Goal: Transaction & Acquisition: Purchase product/service

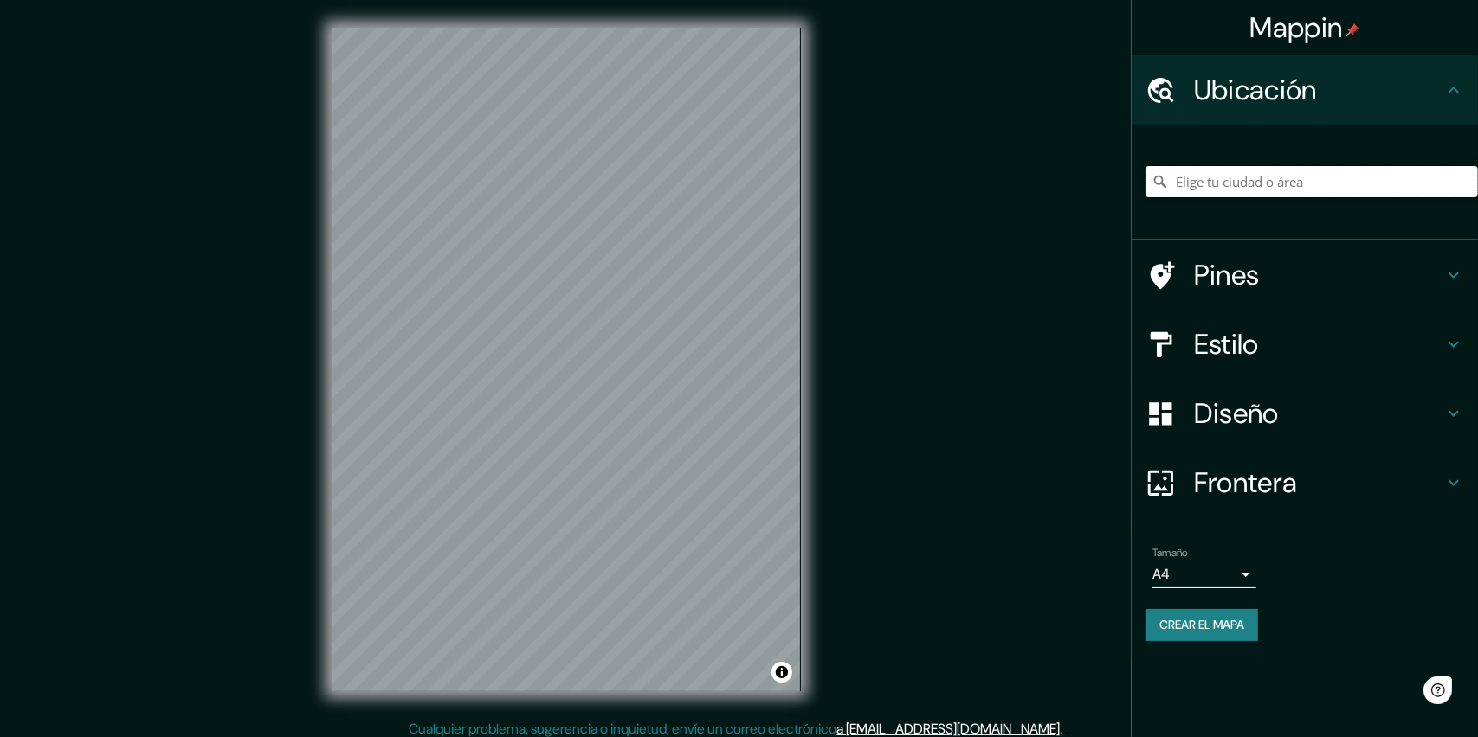
click at [1226, 187] on input "Elige tu ciudad o área" at bounding box center [1311, 181] width 332 height 31
paste input "19.317392877419756, -98.89022785247457"
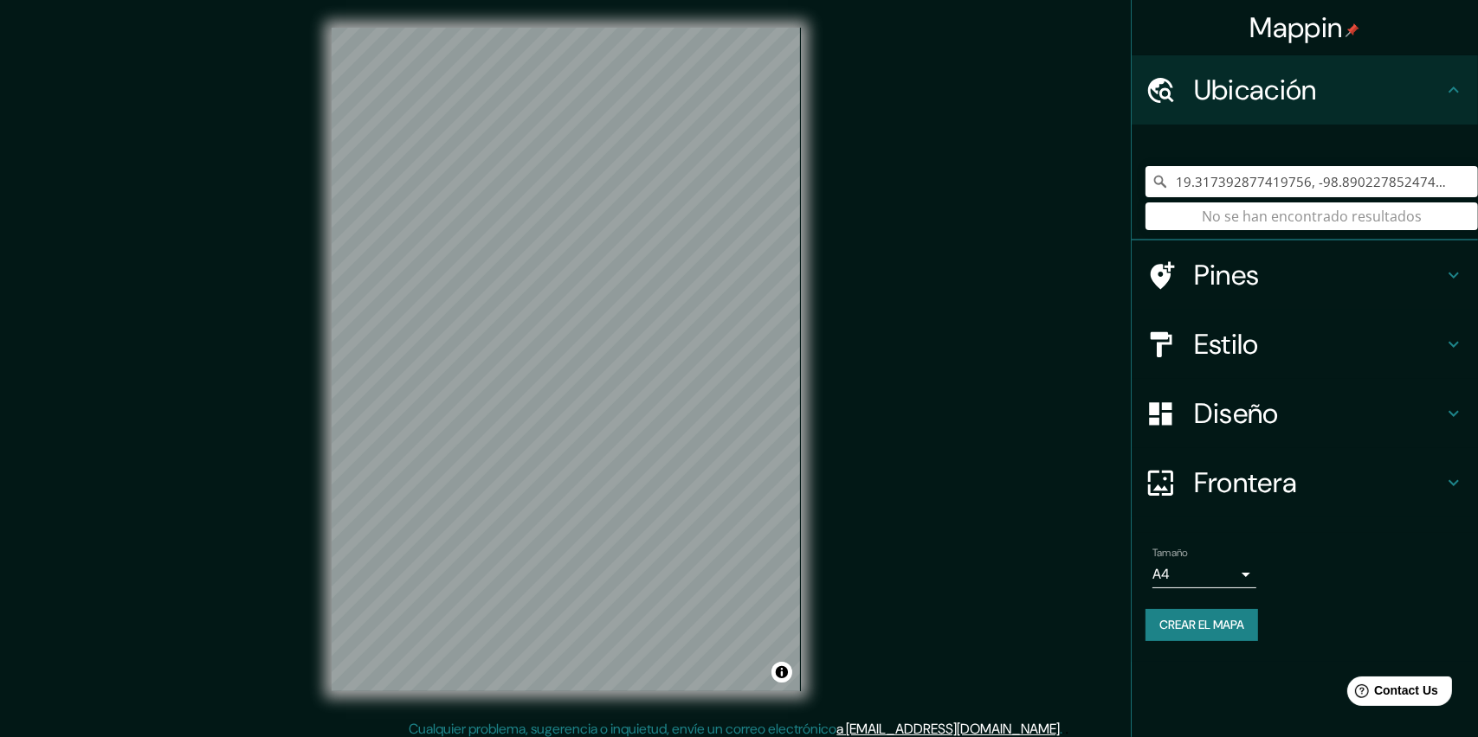
click at [1266, 282] on h4 "Pines" at bounding box center [1318, 275] width 249 height 35
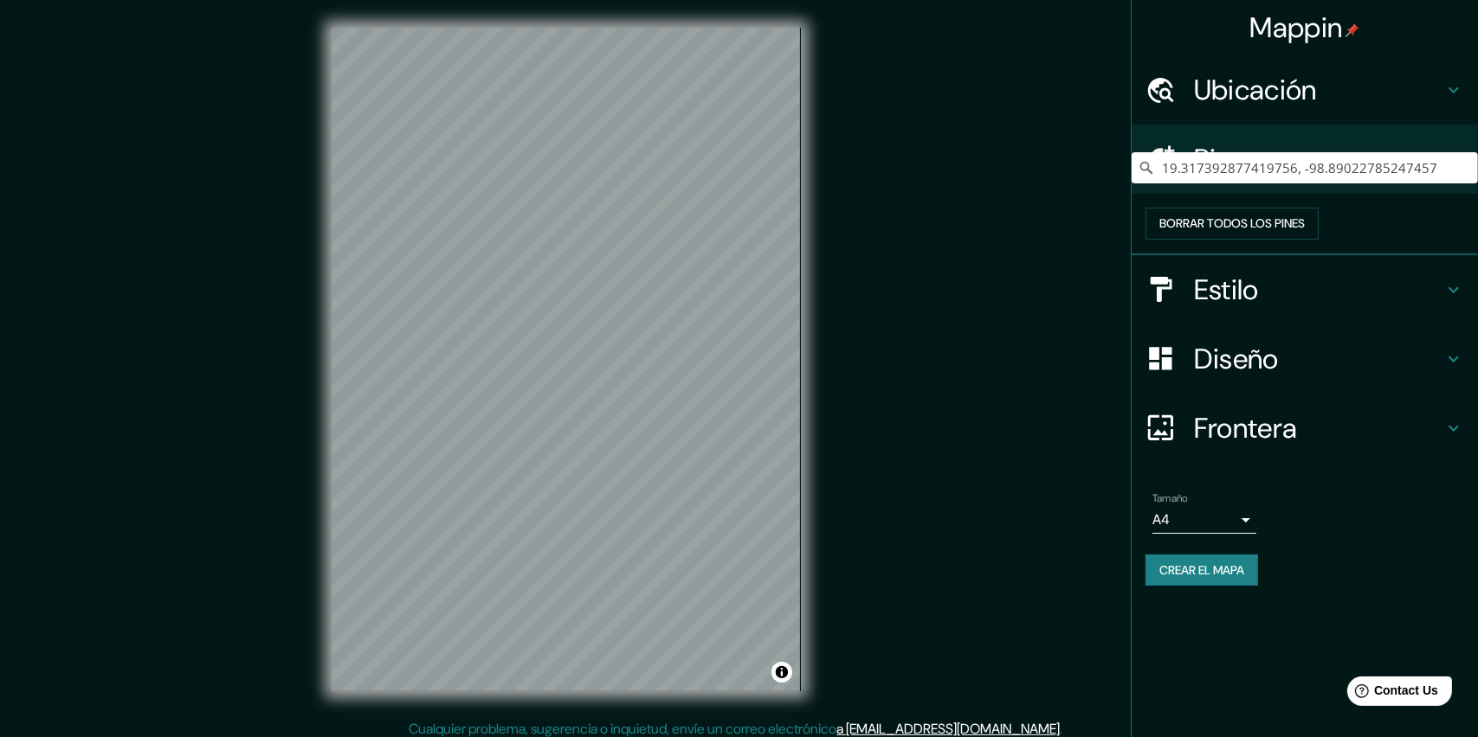
click at [1381, 95] on h4 "Ubicación" at bounding box center [1318, 90] width 249 height 35
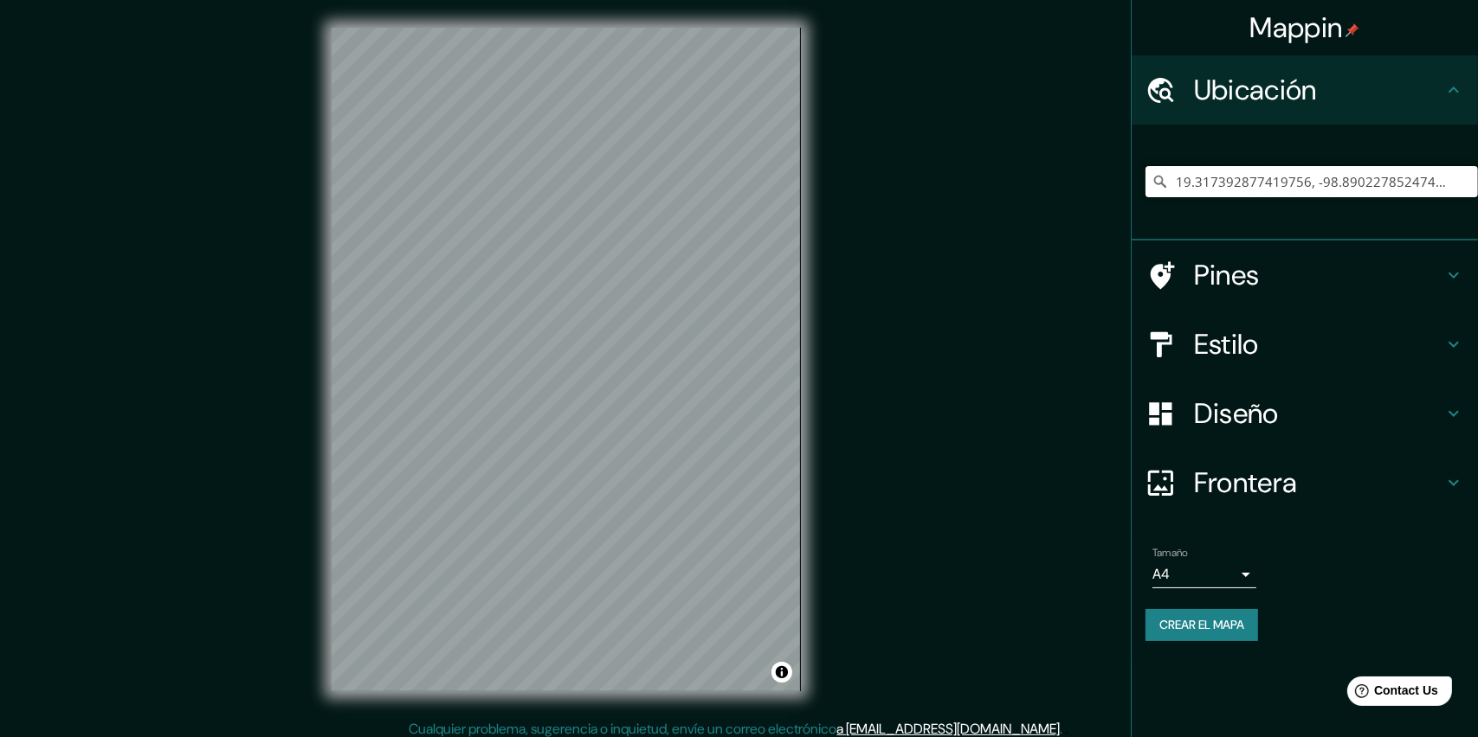
click at [1331, 175] on input "19.317392877419756, -98.89022785247457" at bounding box center [1311, 181] width 332 height 31
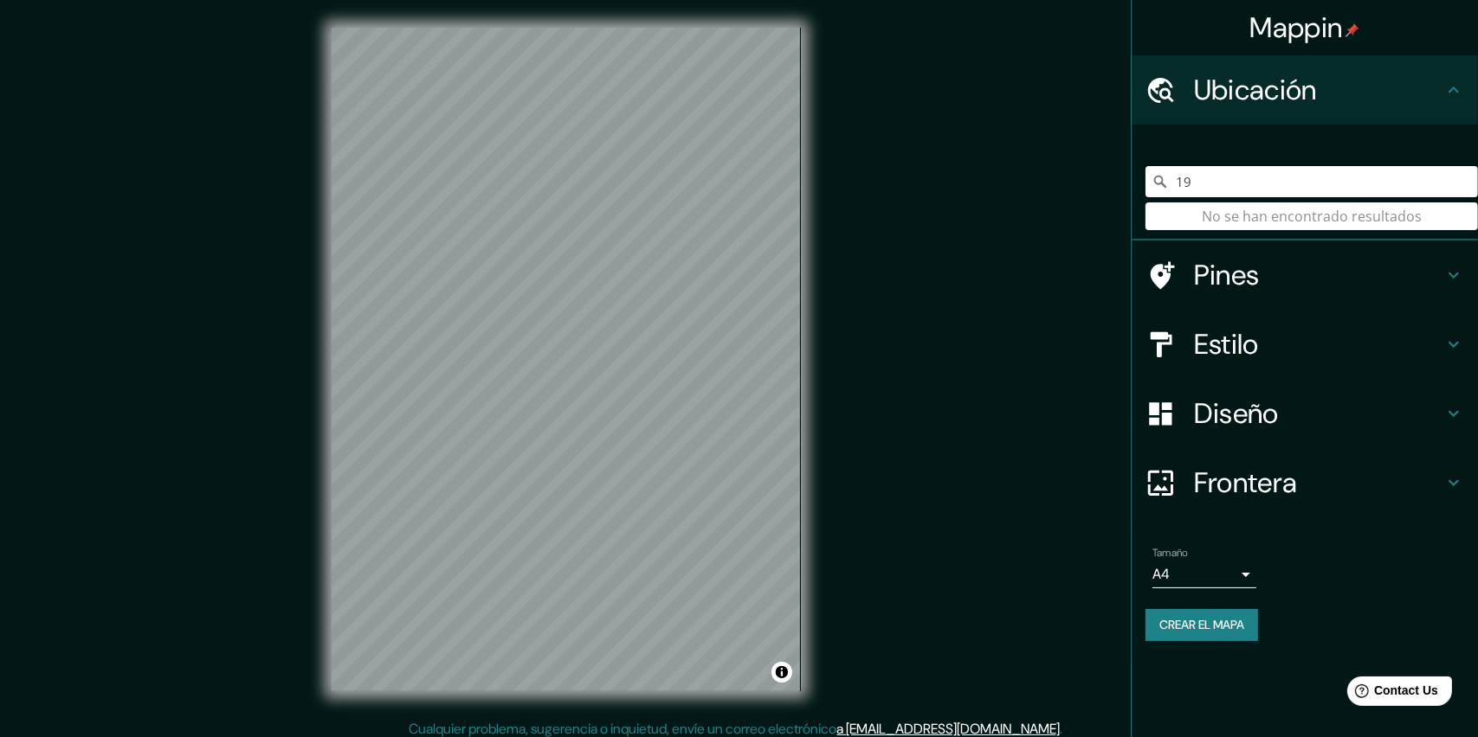
type input "1"
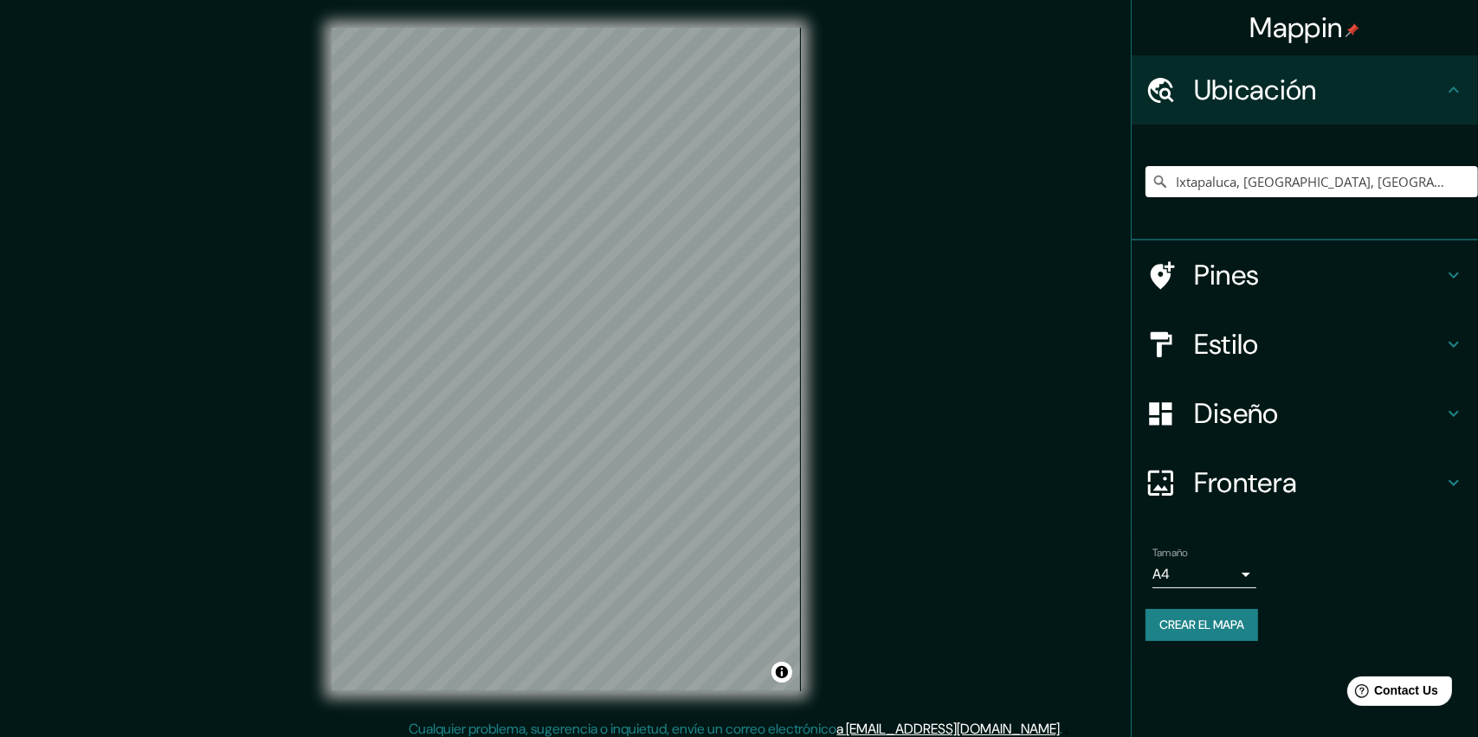
click at [1265, 372] on div "Estilo" at bounding box center [1304, 344] width 346 height 69
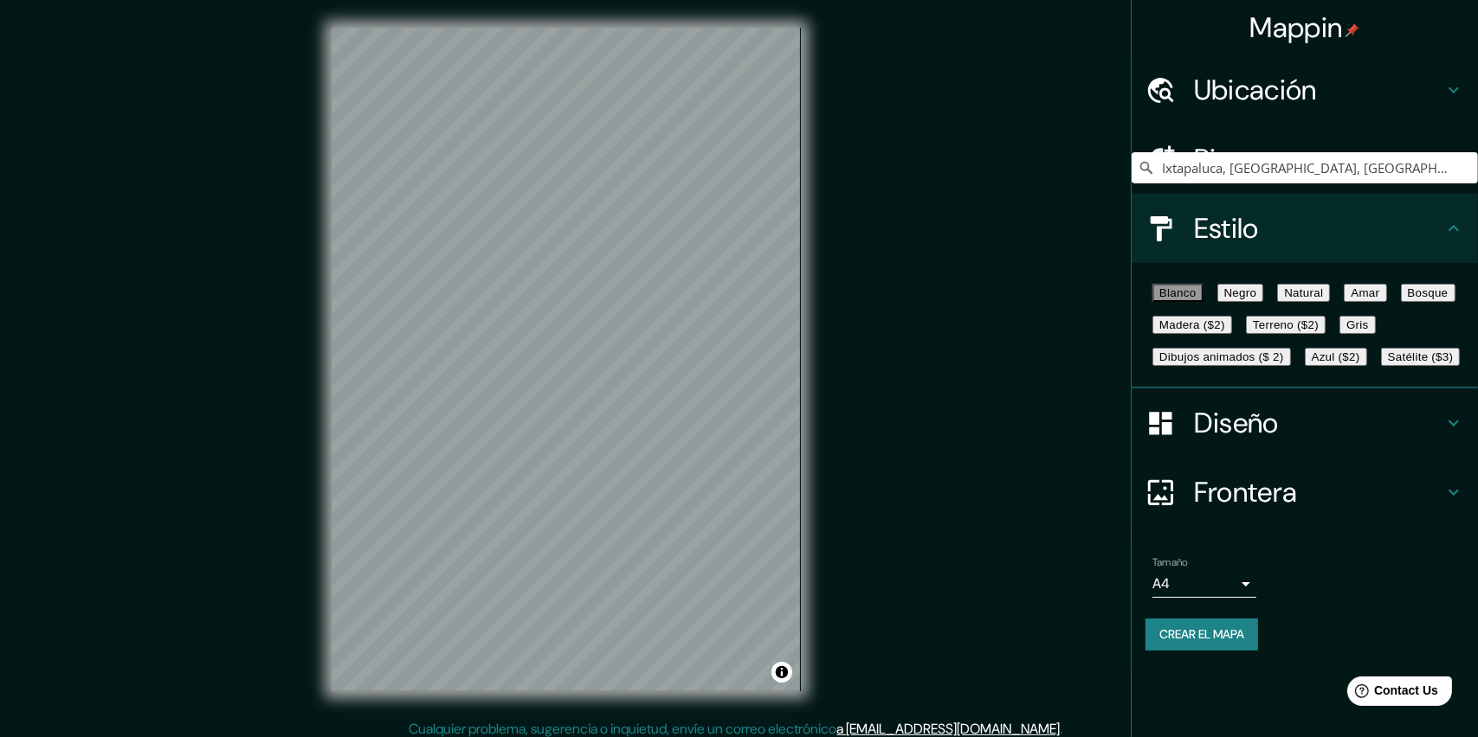
click at [1323, 299] on font "Natural" at bounding box center [1303, 292] width 39 height 13
click at [1400, 302] on button "Bosque" at bounding box center [1427, 293] width 55 height 18
click at [1350, 299] on font "Amar" at bounding box center [1364, 292] width 29 height 13
click at [1232, 334] on button "Madera ($2)" at bounding box center [1192, 325] width 80 height 18
drag, startPoint x: 1194, startPoint y: 299, endPoint x: 956, endPoint y: 279, distance: 238.9
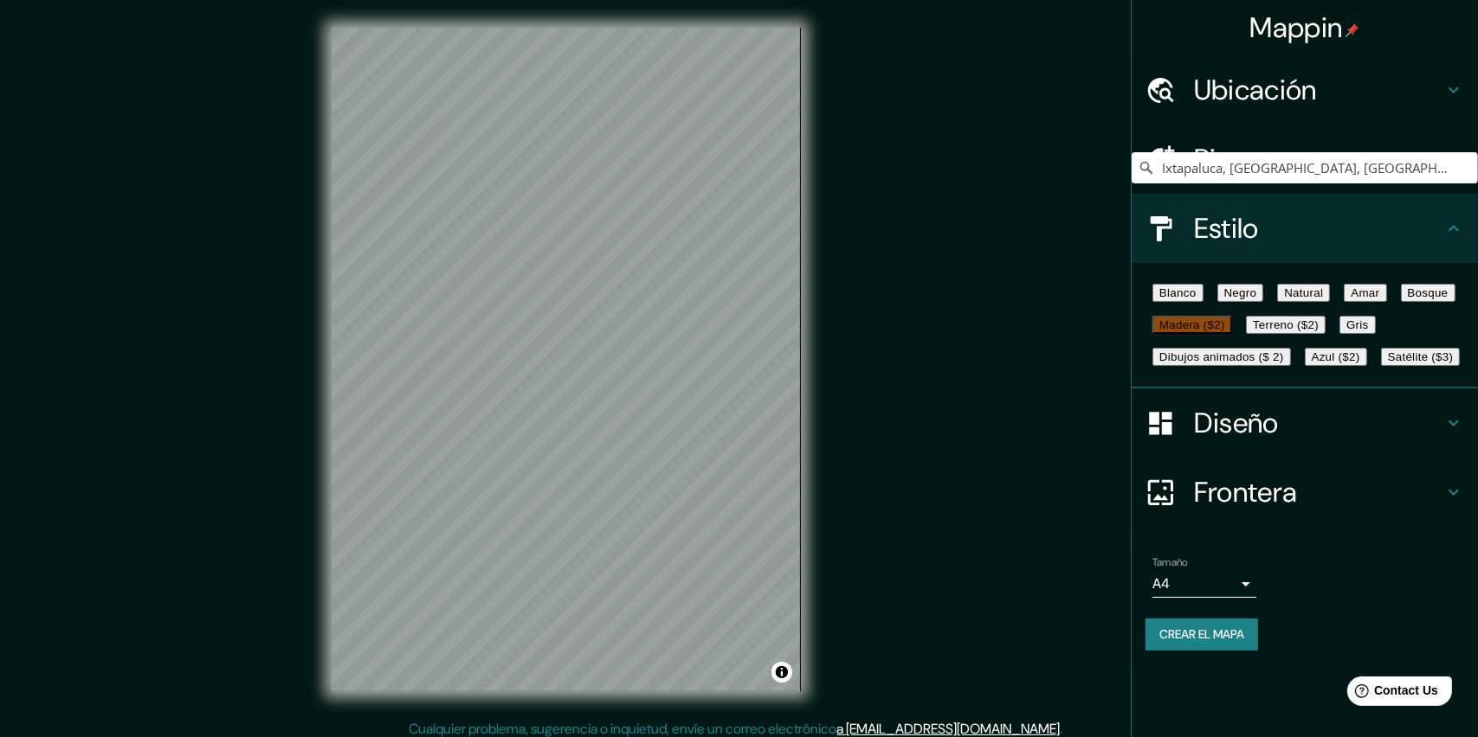
click at [1194, 299] on font "Blanco" at bounding box center [1177, 292] width 37 height 13
click at [1346, 332] on font "Gris" at bounding box center [1357, 325] width 23 height 13
click at [1257, 299] on font "Negro" at bounding box center [1240, 292] width 33 height 13
click at [1323, 299] on button "Natural" at bounding box center [1303, 293] width 53 height 18
click at [1263, 441] on h4 "Diseño" at bounding box center [1318, 423] width 249 height 35
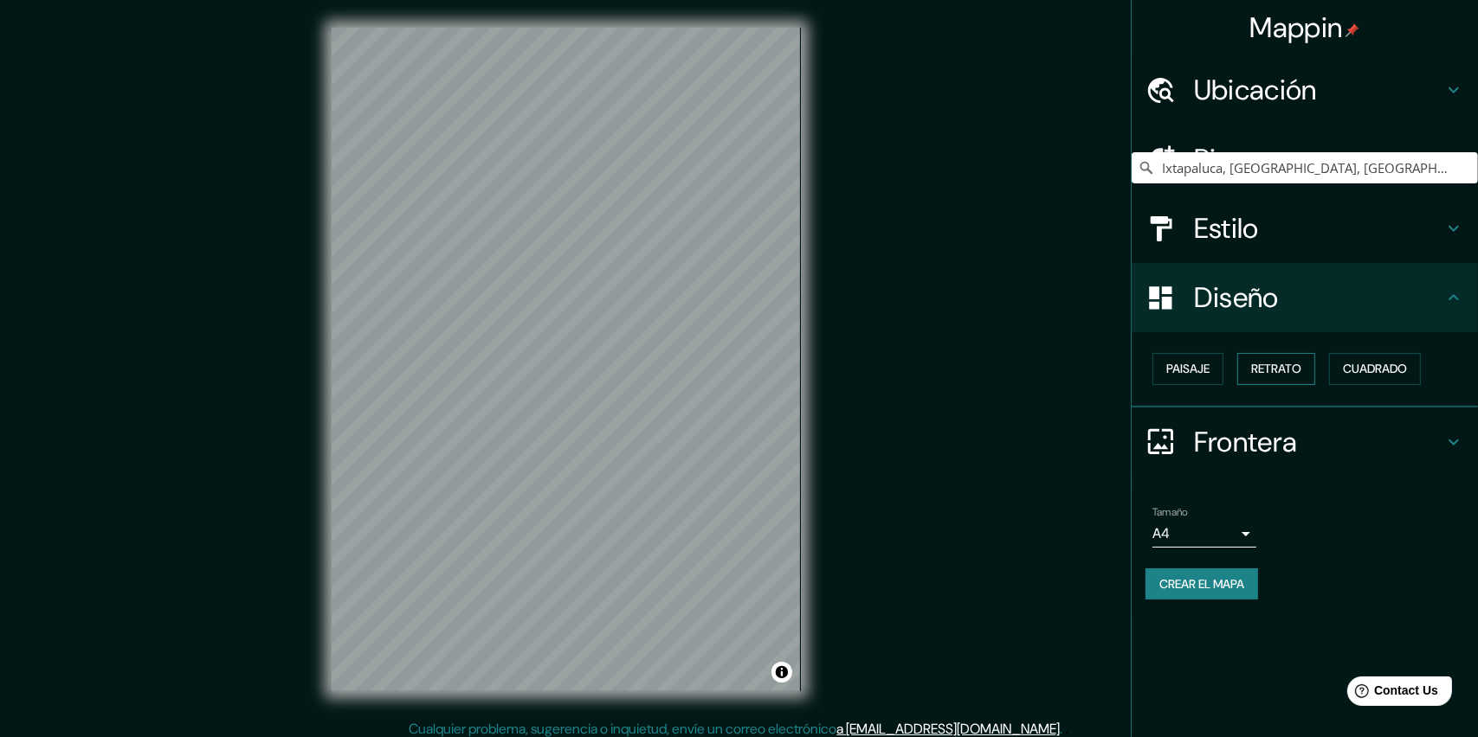
click at [1294, 370] on font "Retrato" at bounding box center [1276, 369] width 50 height 22
click at [1358, 369] on font "Cuadrado" at bounding box center [1374, 369] width 64 height 22
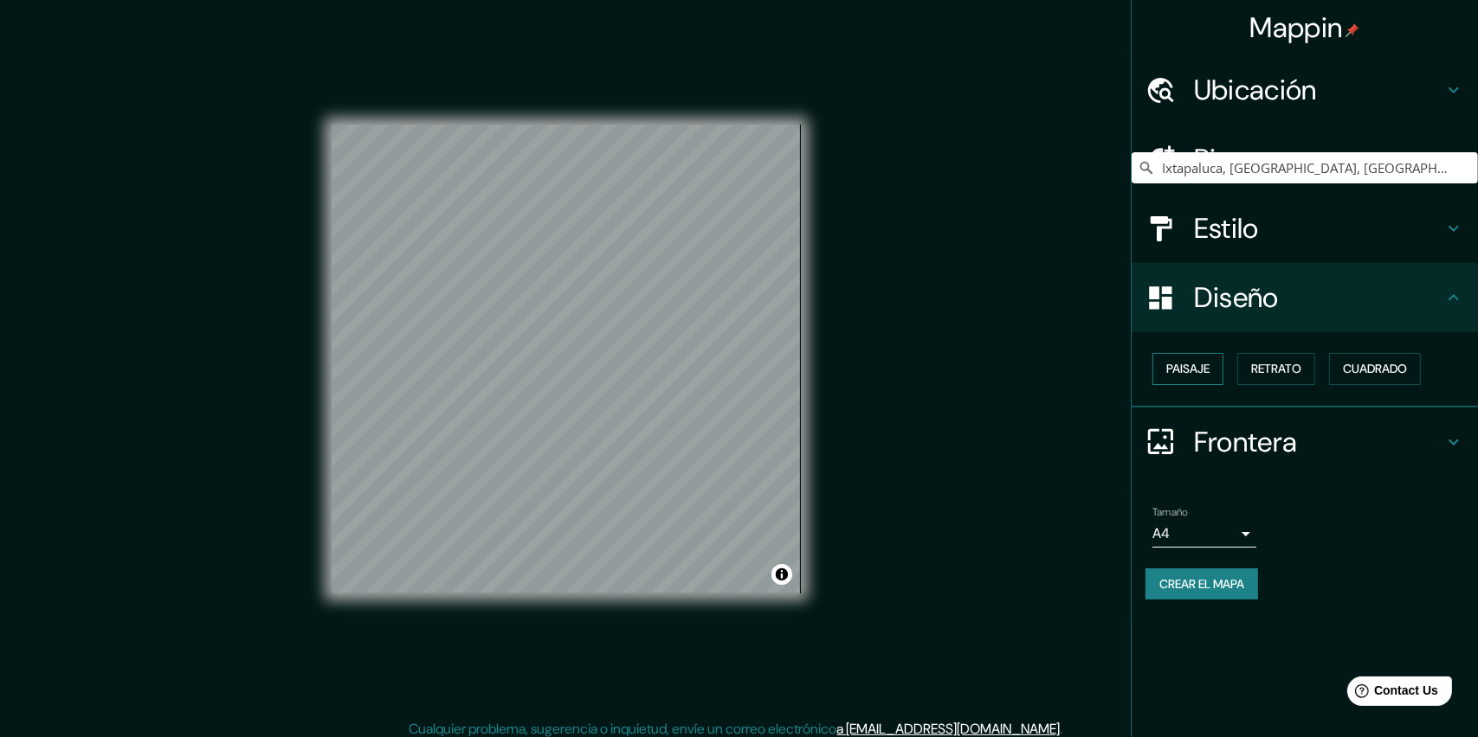
click at [1188, 371] on font "Paisaje" at bounding box center [1187, 369] width 43 height 22
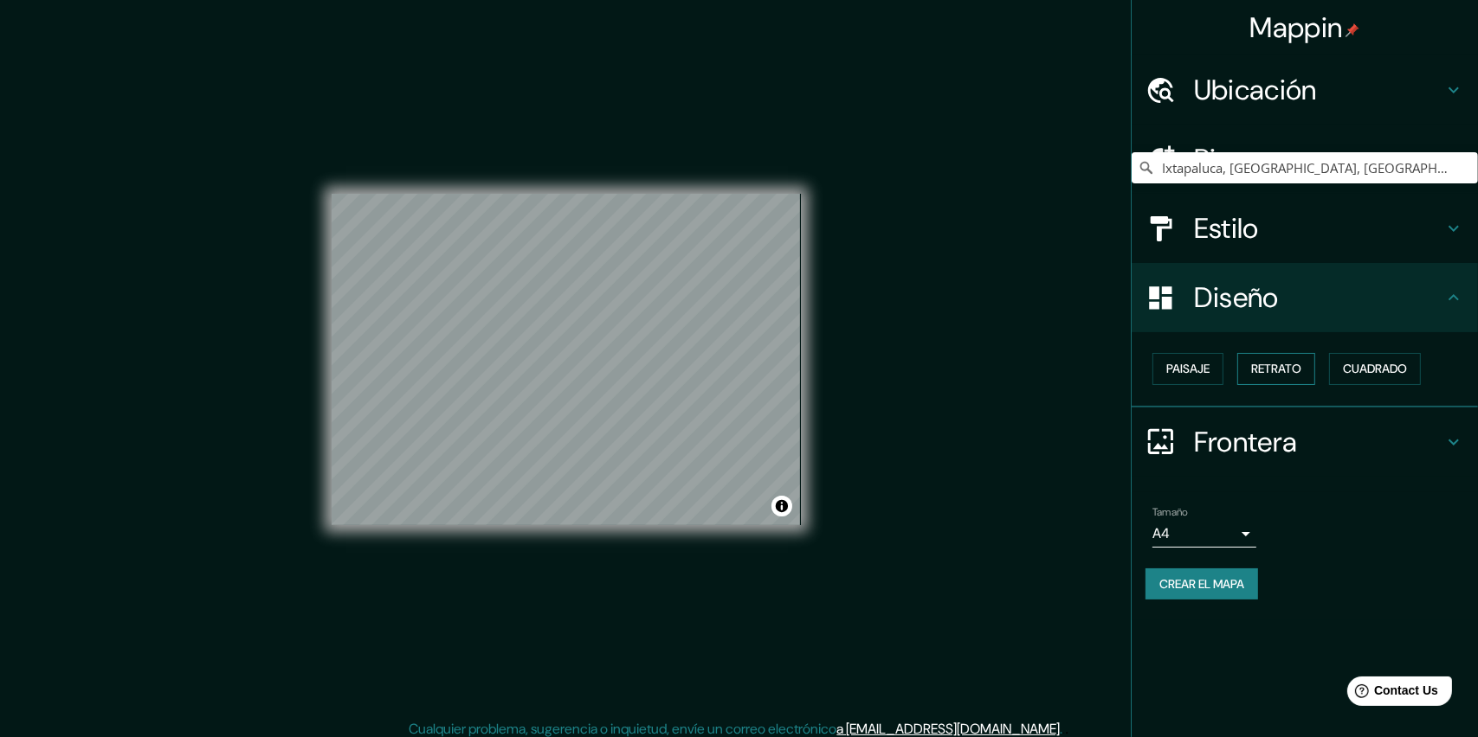
drag, startPoint x: 1228, startPoint y: 367, endPoint x: 1254, endPoint y: 364, distance: 26.1
click at [1229, 367] on div "Paisaje Retrato Cuadrado" at bounding box center [1311, 369] width 332 height 46
click at [1270, 364] on font "Retrato" at bounding box center [1276, 369] width 50 height 22
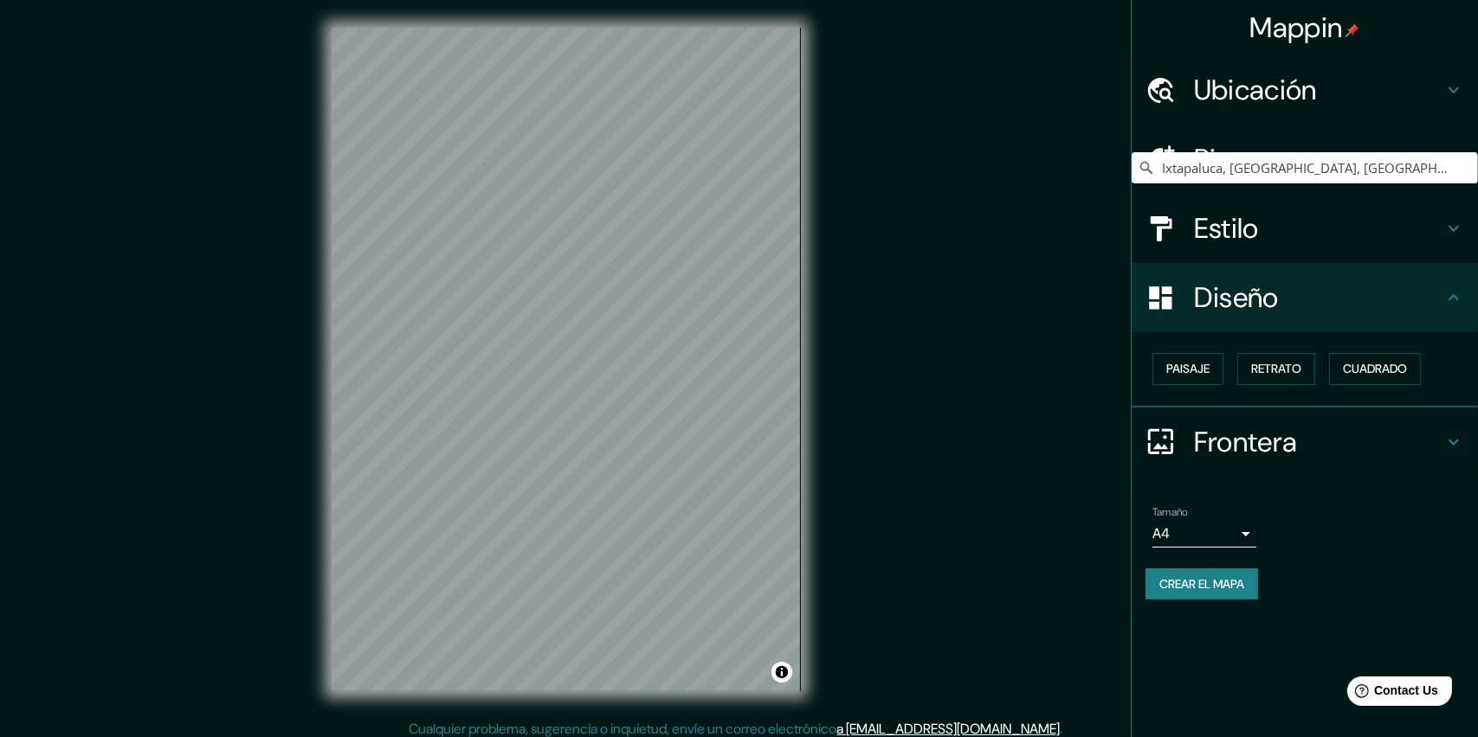
click at [1307, 216] on h4 "Estilo" at bounding box center [1318, 228] width 249 height 35
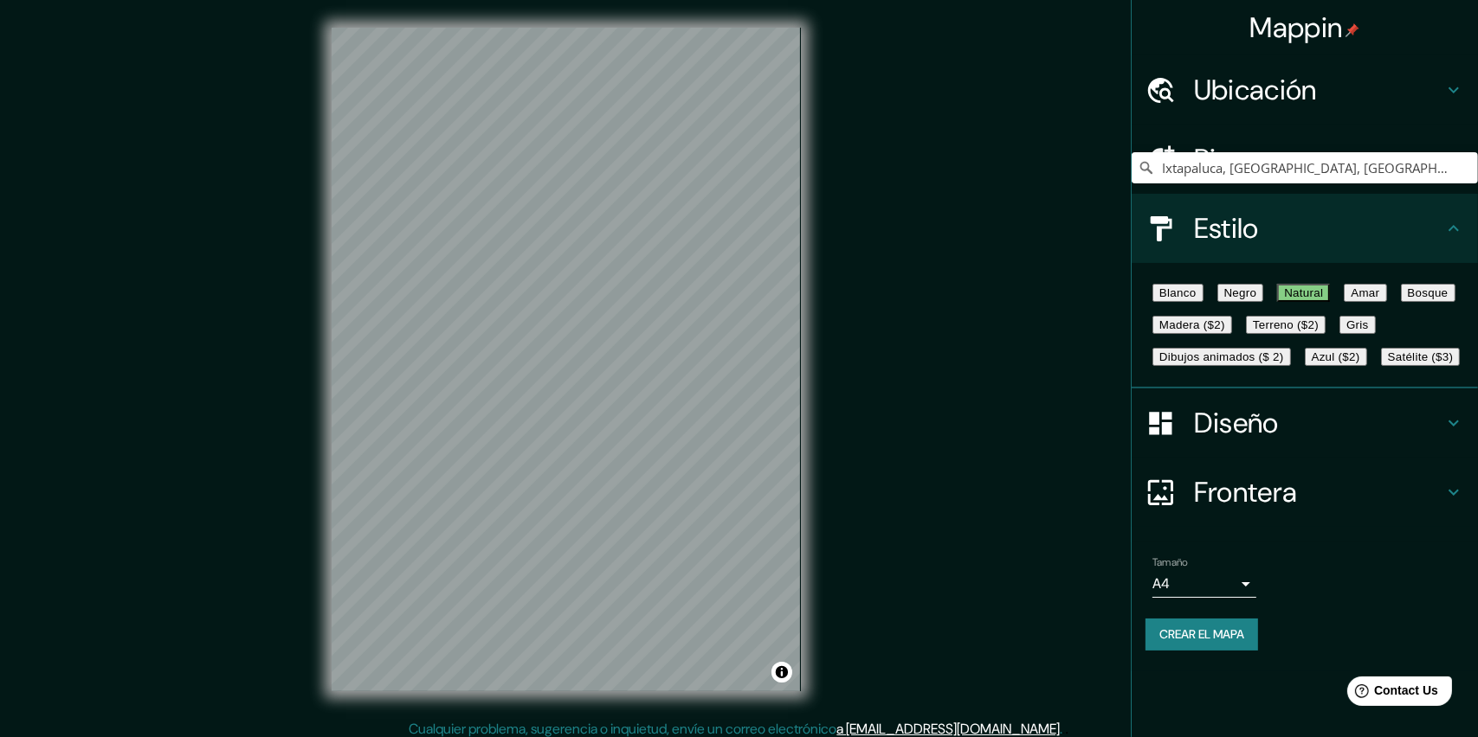
click at [1318, 252] on div "Estilo" at bounding box center [1304, 228] width 346 height 69
click at [1379, 125] on ul "Ubicación Ixtapaluca, [GEOGRAPHIC_DATA], [GEOGRAPHIC_DATA] Pines Estilo Blanco …" at bounding box center [1304, 363] width 346 height 616
click at [1345, 177] on h4 "Pines" at bounding box center [1318, 159] width 249 height 35
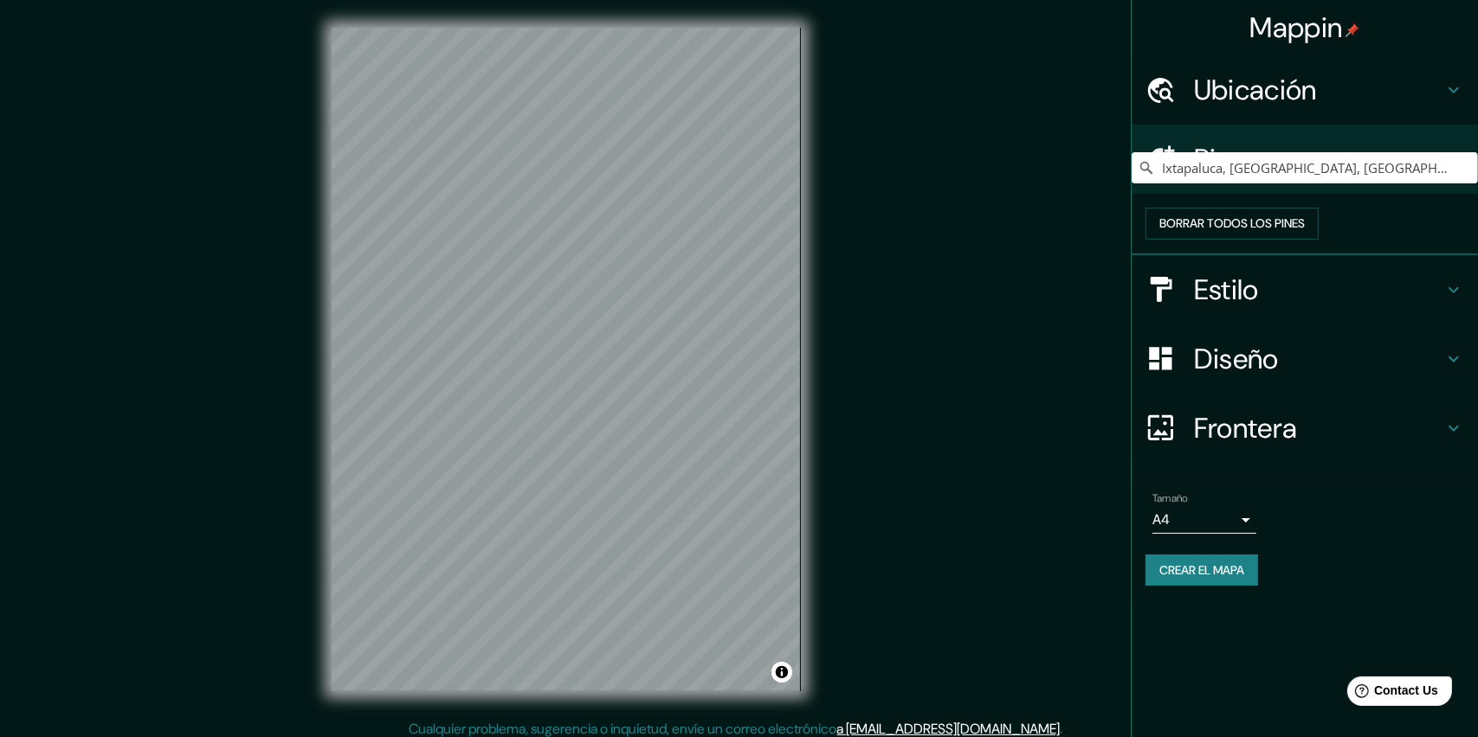
click at [1260, 446] on h4 "Frontera" at bounding box center [1318, 428] width 249 height 35
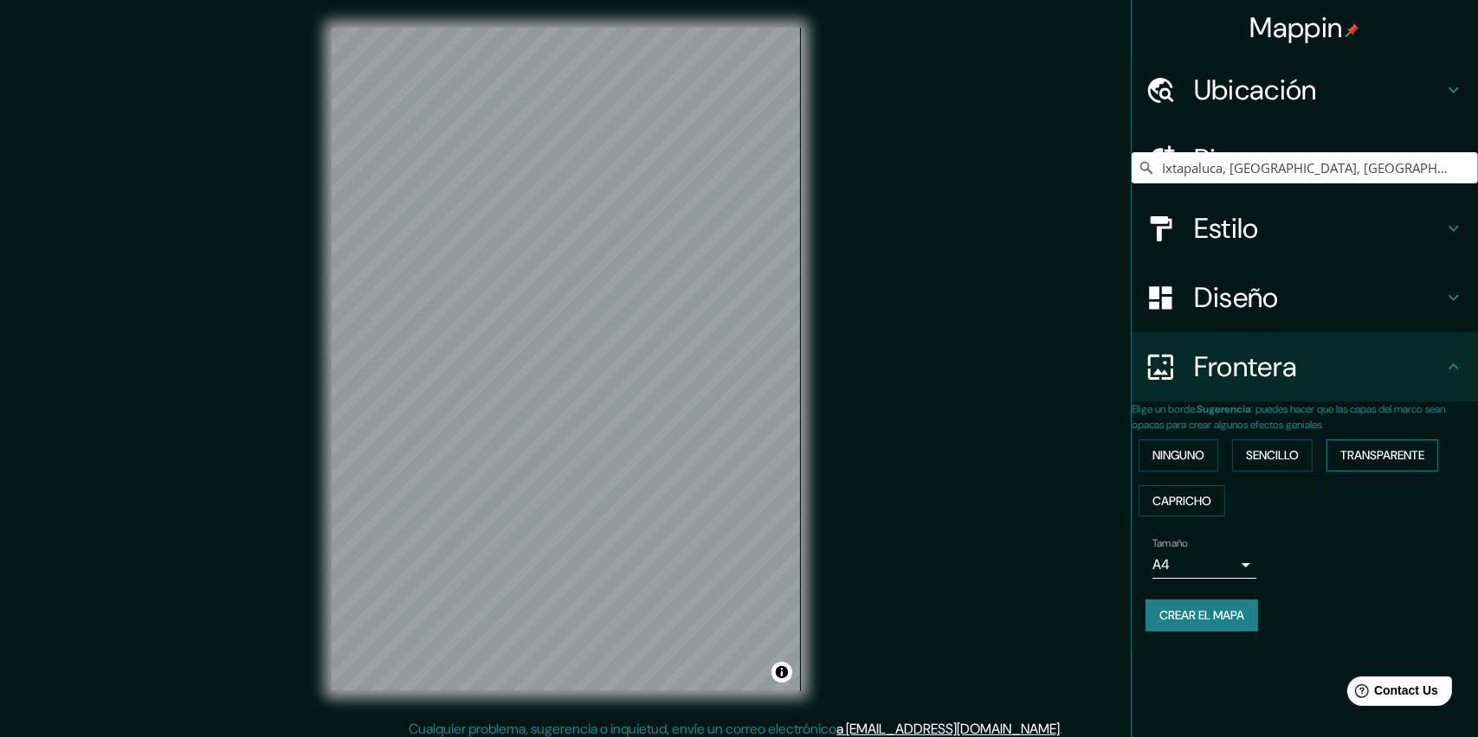
click at [1376, 449] on font "Transparente" at bounding box center [1382, 456] width 84 height 22
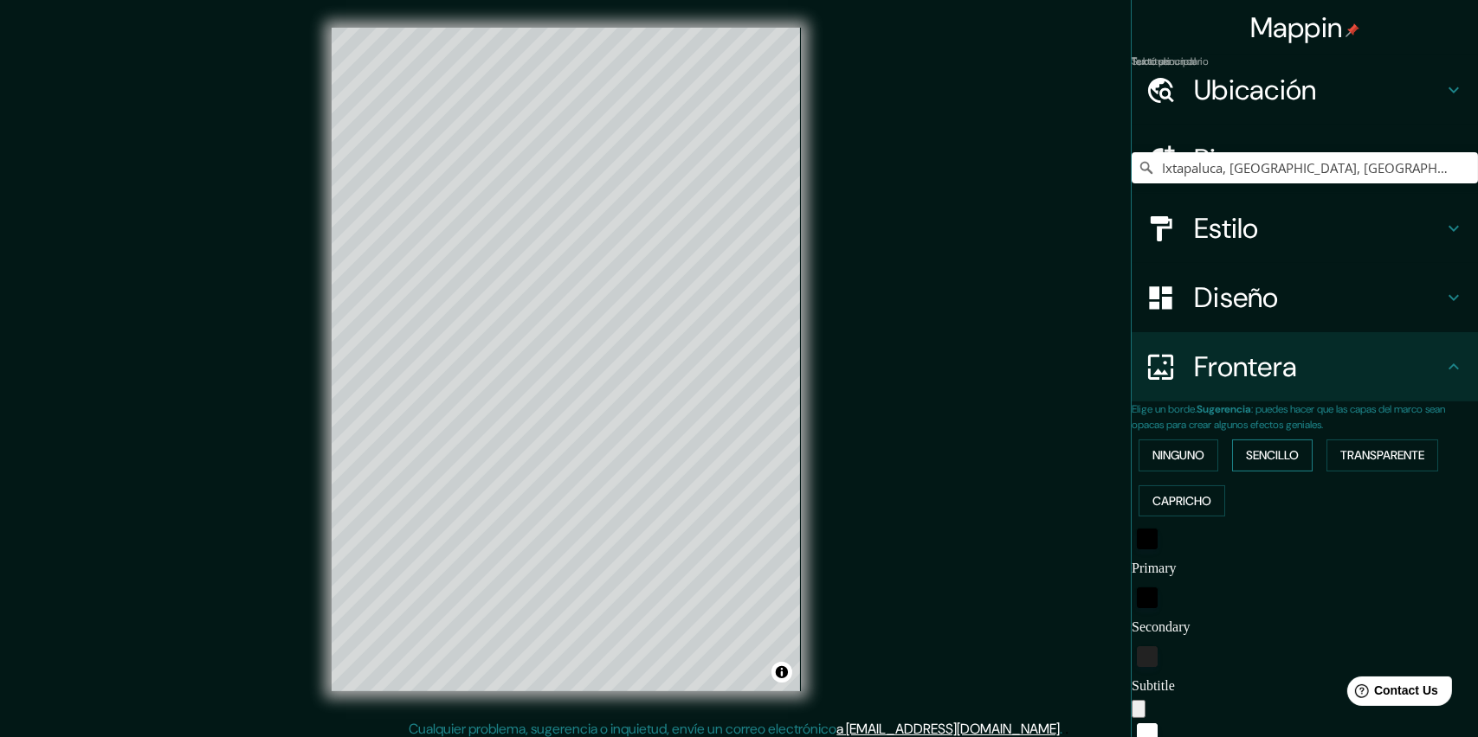
click at [1254, 449] on font "Sencillo" at bounding box center [1272, 456] width 53 height 22
click at [1196, 498] on font "Capricho" at bounding box center [1181, 502] width 59 height 22
click at [1188, 463] on font "Ninguno" at bounding box center [1178, 456] width 52 height 22
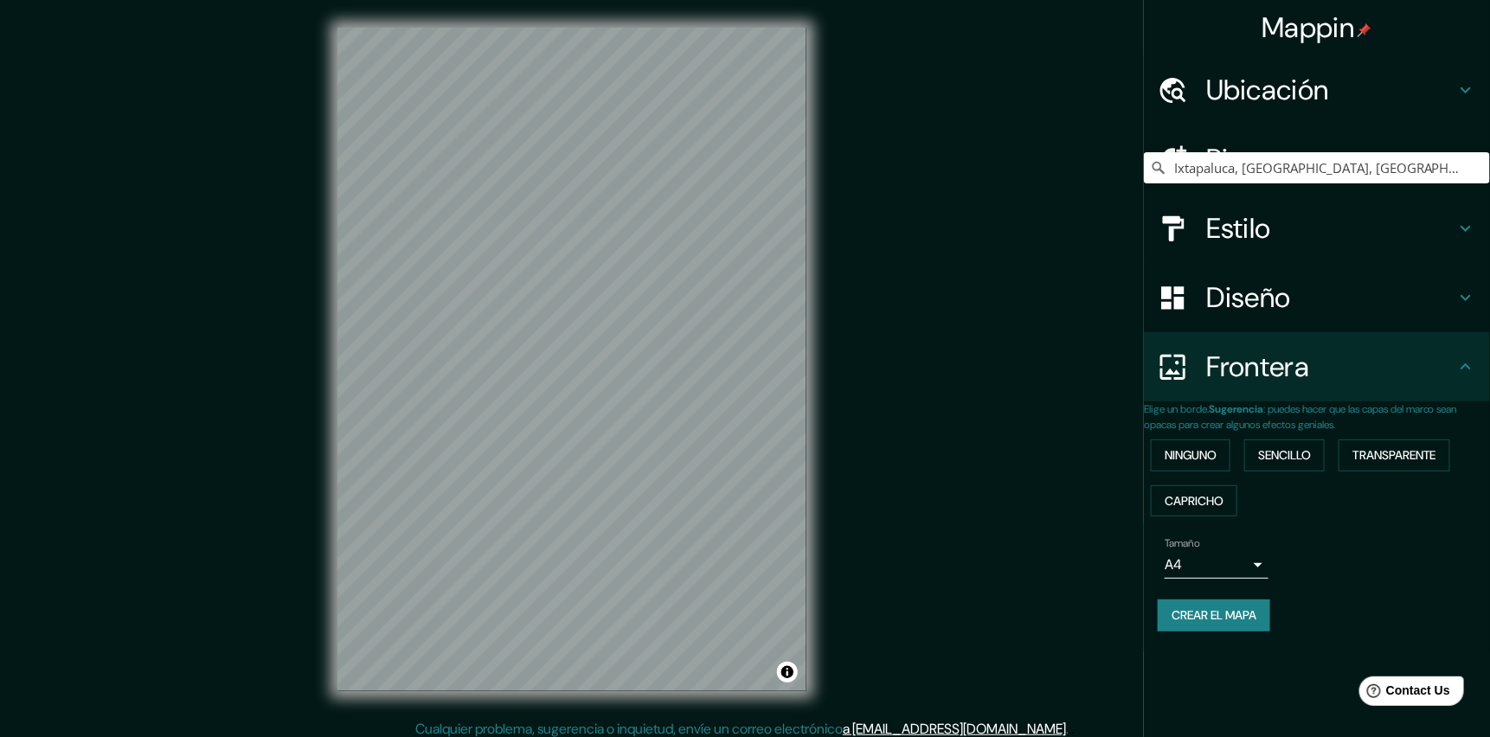
click at [1227, 579] on body "Mappin Ubicación Ixtapaluca, [GEOGRAPHIC_DATA], [GEOGRAPHIC_DATA] Pines Estilo …" at bounding box center [745, 368] width 1490 height 737
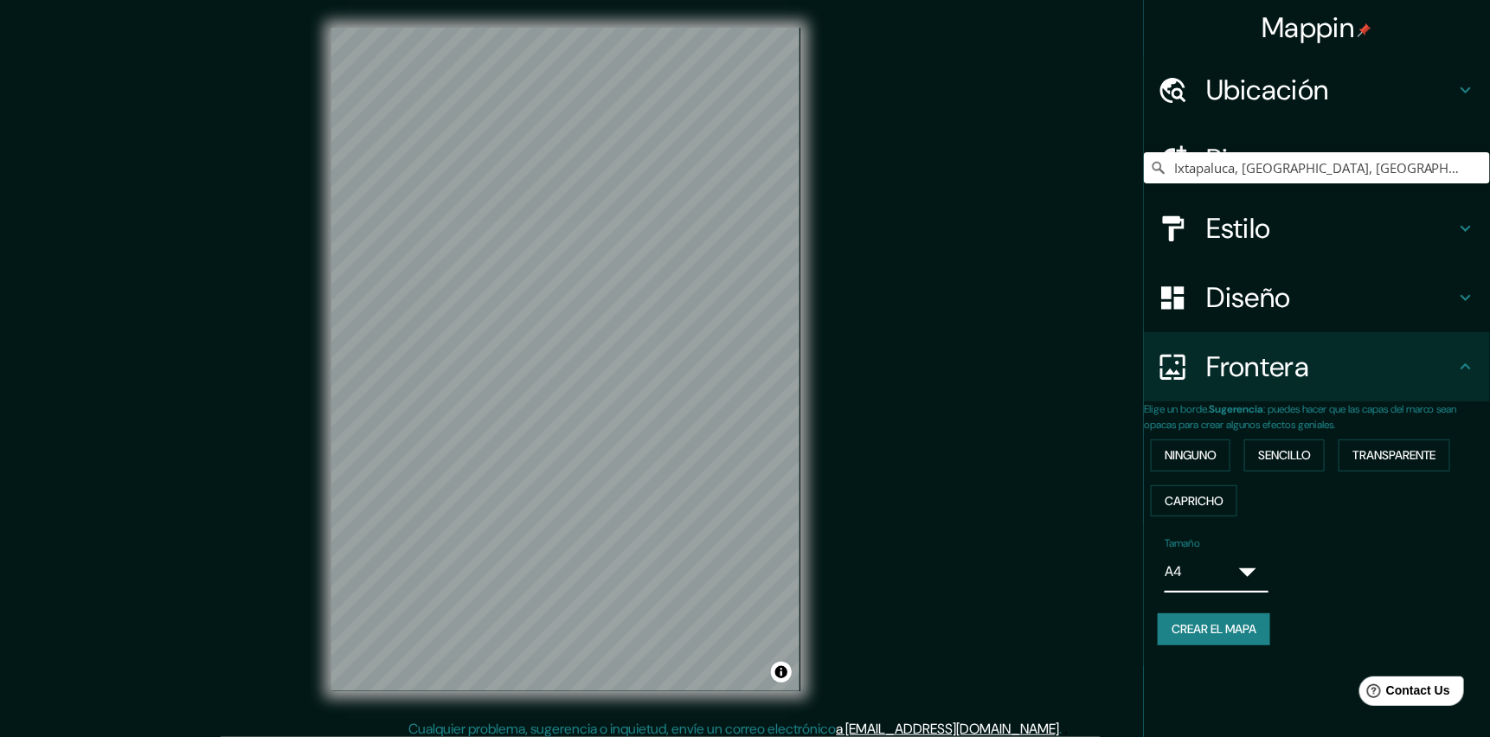
click at [1161, 582] on body "Mappin Ubicación Ixtapaluca, [GEOGRAPHIC_DATA], [GEOGRAPHIC_DATA] Pines Estilo …" at bounding box center [745, 368] width 1490 height 737
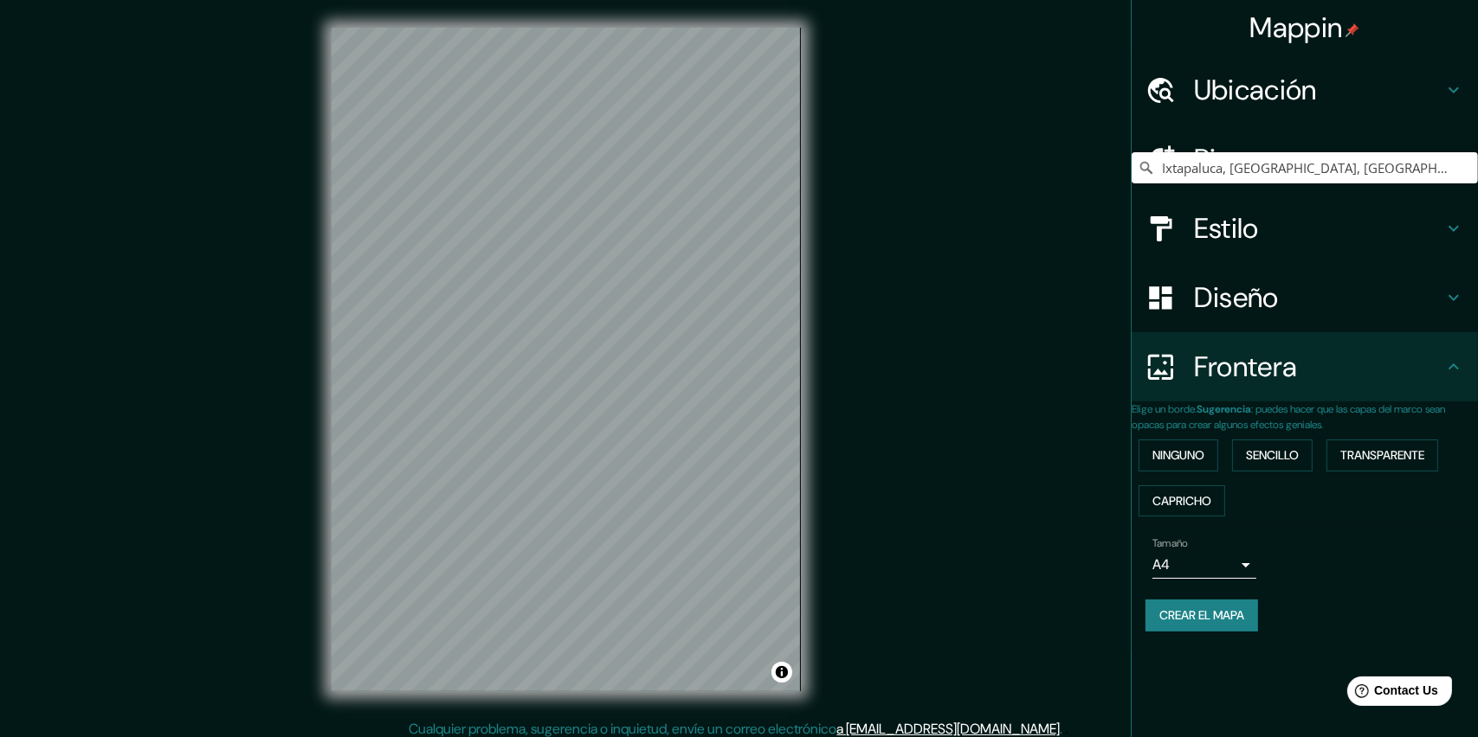
click at [1398, 69] on div "Ubicación" at bounding box center [1304, 89] width 346 height 69
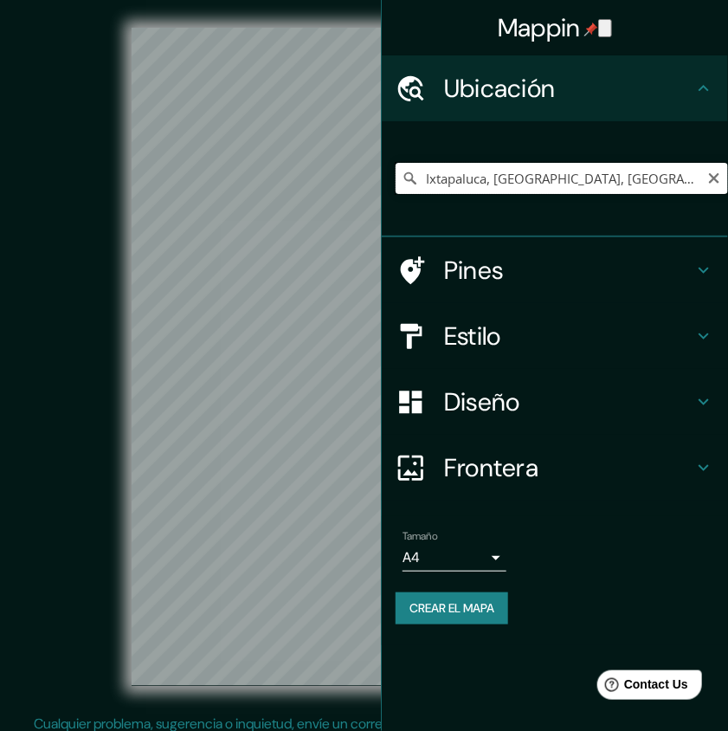
click at [424, 174] on input "Ixtapaluca, [GEOGRAPHIC_DATA], [GEOGRAPHIC_DATA]" at bounding box center [562, 178] width 332 height 31
click at [620, 170] on input "[GEOGRAPHIC_DATA], [GEOGRAPHIC_DATA], [GEOGRAPHIC_DATA]" at bounding box center [562, 178] width 332 height 31
click at [663, 182] on input "[GEOGRAPHIC_DATA], [GEOGRAPHIC_DATA], [GEOGRAPHIC_DATA]" at bounding box center [562, 178] width 332 height 31
click at [628, 171] on input "[GEOGRAPHIC_DATA], [GEOGRAPHIC_DATA], [GEOGRAPHIC_DATA]" at bounding box center [562, 178] width 332 height 31
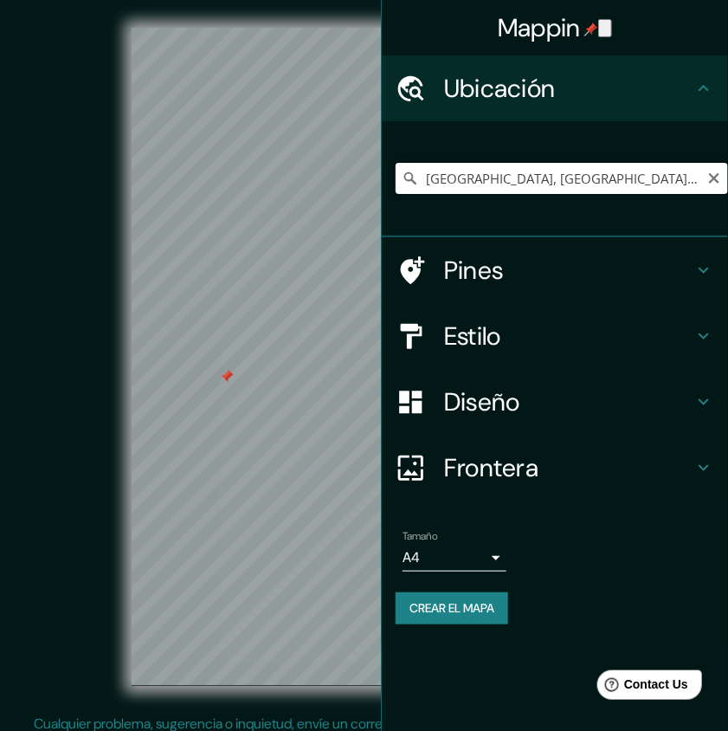
click at [619, 176] on input "[GEOGRAPHIC_DATA], [GEOGRAPHIC_DATA], [GEOGRAPHIC_DATA]" at bounding box center [562, 178] width 332 height 31
click at [707, 95] on icon at bounding box center [703, 88] width 21 height 21
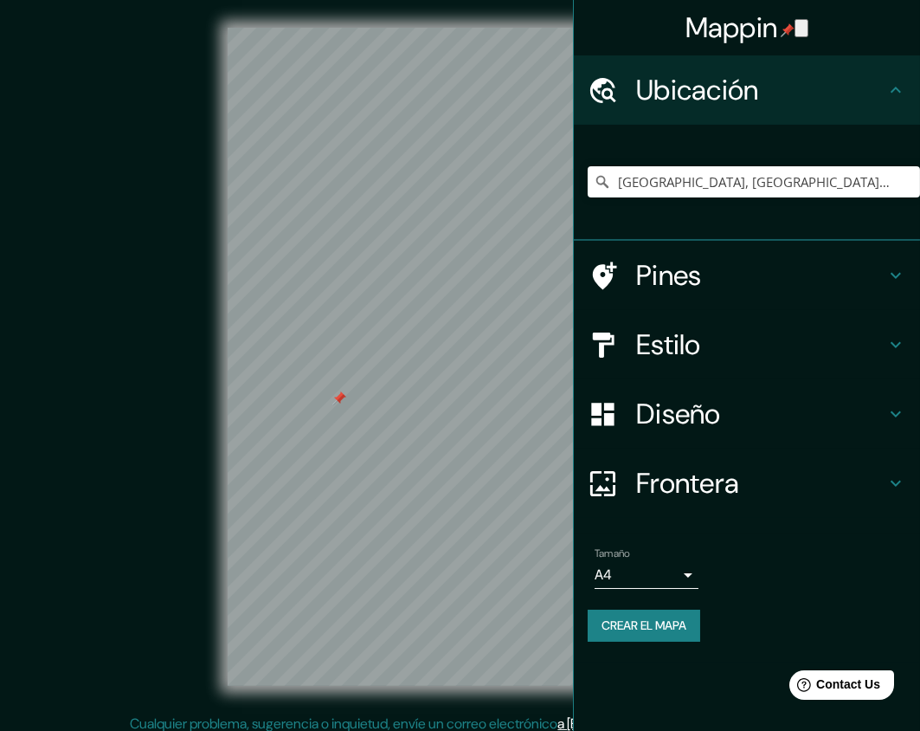
drag, startPoint x: 570, startPoint y: 701, endPoint x: 573, endPoint y: 691, distance: 10.7
click at [577, 699] on div "Mappin Ubicación [GEOGRAPHIC_DATA], [GEOGRAPHIC_DATA] Pines Estilo Diseño Front…" at bounding box center [460, 370] width 920 height 741
click at [406, 28] on div at bounding box center [460, 28] width 465 height 0
click at [780, 176] on input "[GEOGRAPHIC_DATA], [GEOGRAPHIC_DATA], [GEOGRAPHIC_DATA]" at bounding box center [754, 181] width 332 height 31
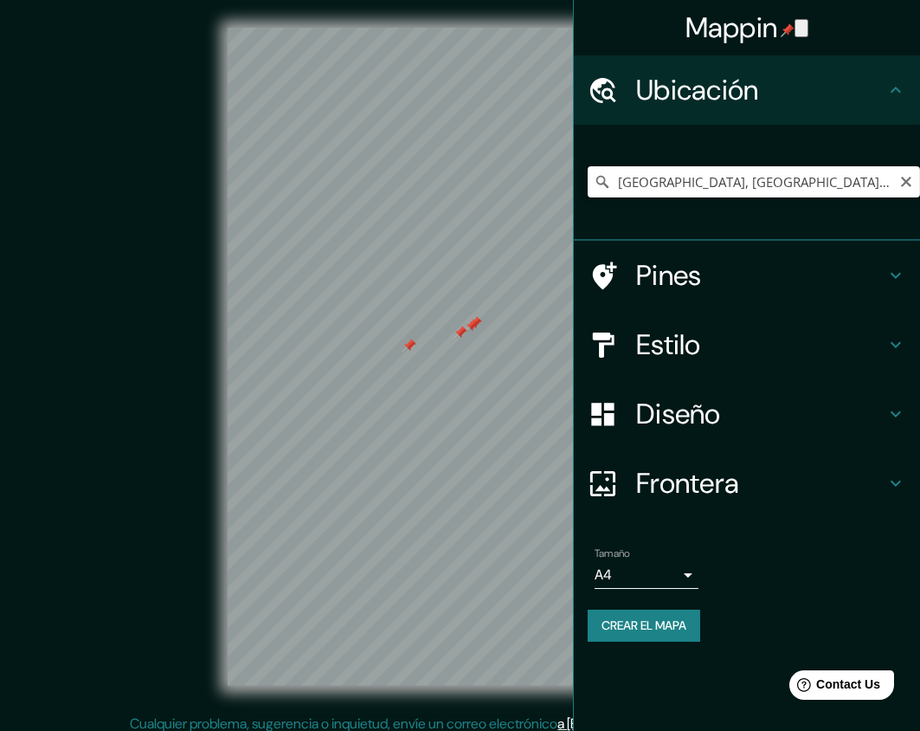
drag, startPoint x: 671, startPoint y: 194, endPoint x: 707, endPoint y: 188, distance: 36.9
click at [673, 193] on input "[GEOGRAPHIC_DATA], [GEOGRAPHIC_DATA], [GEOGRAPHIC_DATA]" at bounding box center [754, 181] width 332 height 31
click at [745, 188] on input "[GEOGRAPHIC_DATA], [GEOGRAPHIC_DATA], [GEOGRAPHIC_DATA]" at bounding box center [754, 181] width 332 height 31
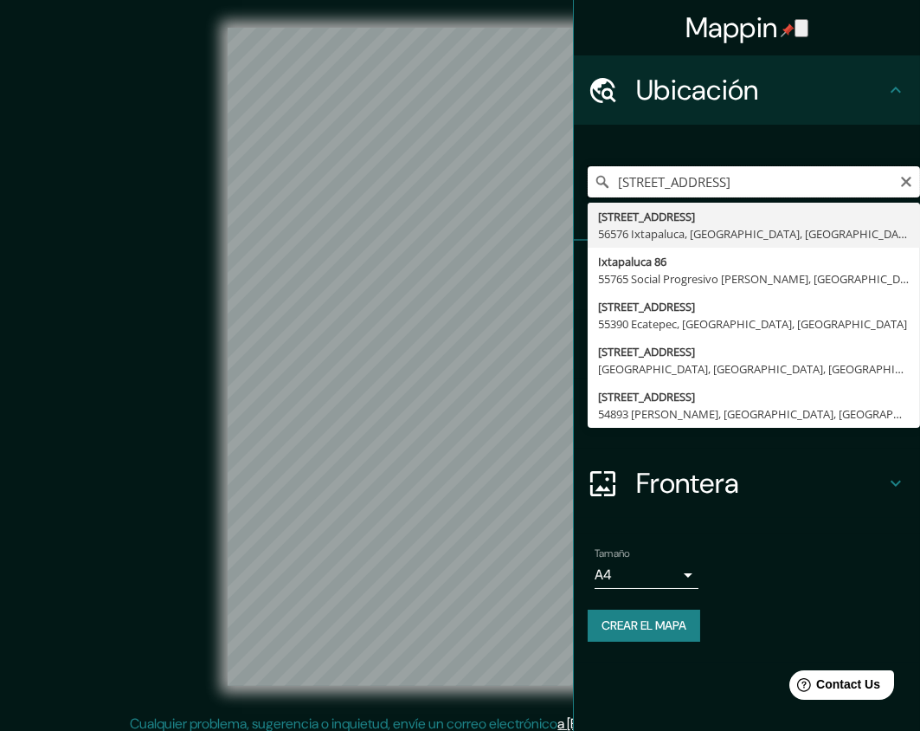
click at [674, 184] on input "[STREET_ADDRESS]" at bounding box center [754, 181] width 332 height 31
click at [632, 181] on input "[STREET_ADDRESS]" at bounding box center [754, 181] width 332 height 31
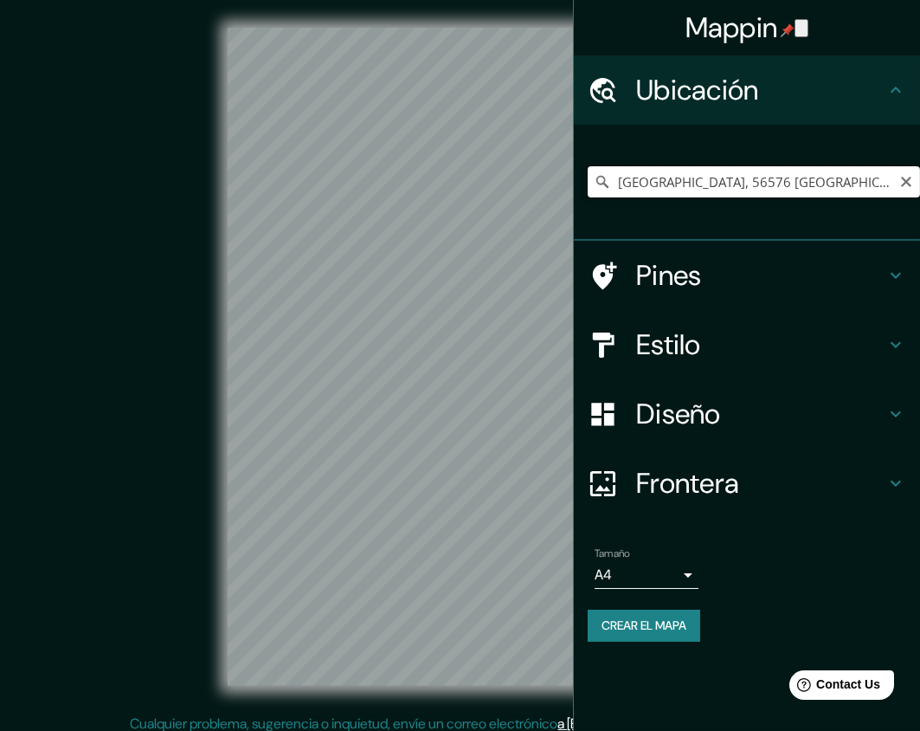
click at [814, 188] on input "[GEOGRAPHIC_DATA], 56576 [GEOGRAPHIC_DATA], [GEOGRAPHIC_DATA], [GEOGRAPHIC_DATA]" at bounding box center [754, 181] width 332 height 31
click at [736, 179] on input "[GEOGRAPHIC_DATA], 56576 [GEOGRAPHIC_DATA], [GEOGRAPHIC_DATA], [GEOGRAPHIC_DATA]" at bounding box center [754, 181] width 332 height 31
click at [734, 182] on input "[GEOGRAPHIC_DATA], 56576 [GEOGRAPHIC_DATA], [GEOGRAPHIC_DATA], [GEOGRAPHIC_DATA]" at bounding box center [754, 181] width 332 height 31
click at [692, 177] on input "[GEOGRAPHIC_DATA], 56576 [GEOGRAPHIC_DATA], [GEOGRAPHIC_DATA], [GEOGRAPHIC_DATA]" at bounding box center [754, 181] width 332 height 31
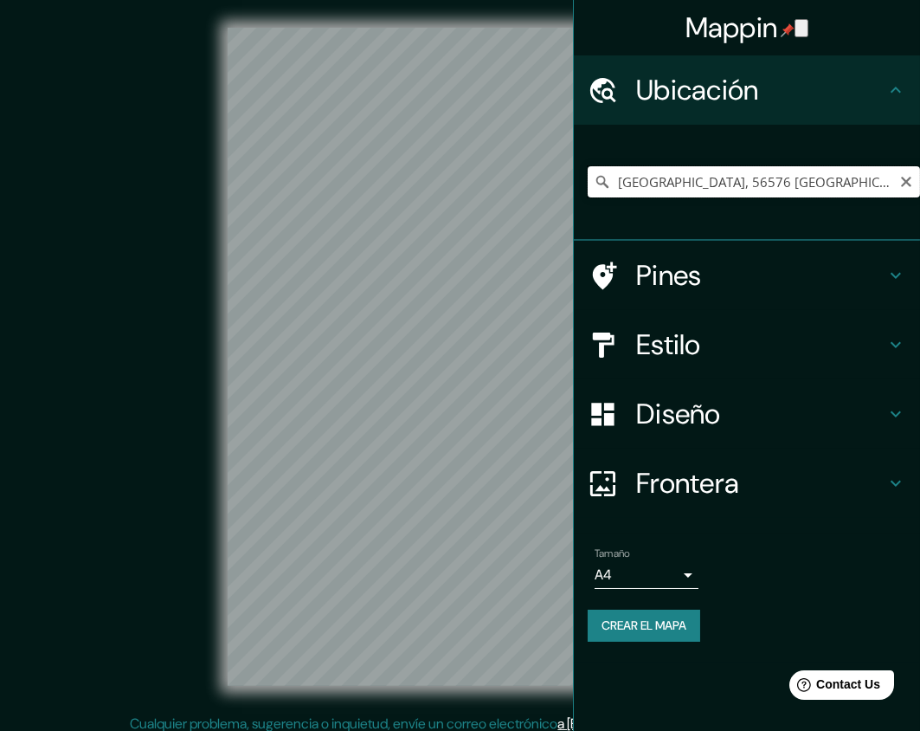
click at [692, 178] on input "[GEOGRAPHIC_DATA], 56576 [GEOGRAPHIC_DATA], [GEOGRAPHIC_DATA], [GEOGRAPHIC_DATA]" at bounding box center [754, 181] width 332 height 31
click at [692, 180] on input "[GEOGRAPHIC_DATA], 56576 [GEOGRAPHIC_DATA], [GEOGRAPHIC_DATA], [GEOGRAPHIC_DATA]" at bounding box center [754, 181] width 332 height 31
click at [694, 196] on input "Ixtapaluca, [GEOGRAPHIC_DATA], 56576, [GEOGRAPHIC_DATA]" at bounding box center [754, 181] width 332 height 31
click at [700, 193] on input "Ixtapaluca, [GEOGRAPHIC_DATA], 56576, [GEOGRAPHIC_DATA]" at bounding box center [754, 181] width 332 height 31
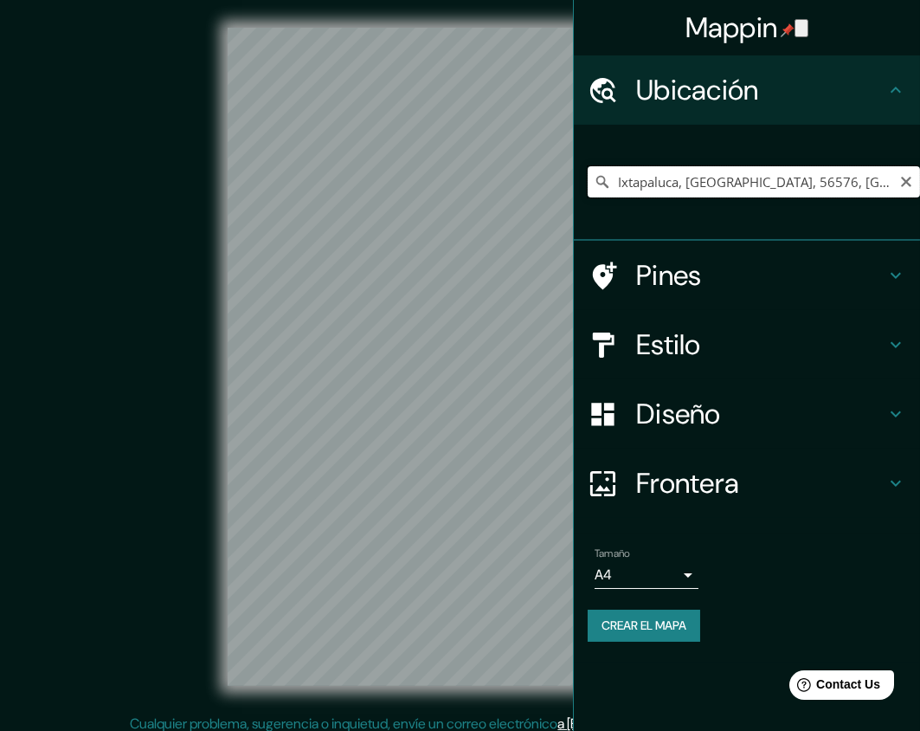
click at [701, 192] on input "Ixtapaluca, [GEOGRAPHIC_DATA], 56576, [GEOGRAPHIC_DATA]" at bounding box center [754, 181] width 332 height 31
drag, startPoint x: 902, startPoint y: 76, endPoint x: 899, endPoint y: 46, distance: 30.4
click at [903, 74] on div "Ubicación" at bounding box center [747, 89] width 346 height 69
click at [802, 32] on icon "button" at bounding box center [802, 32] width 0 height 0
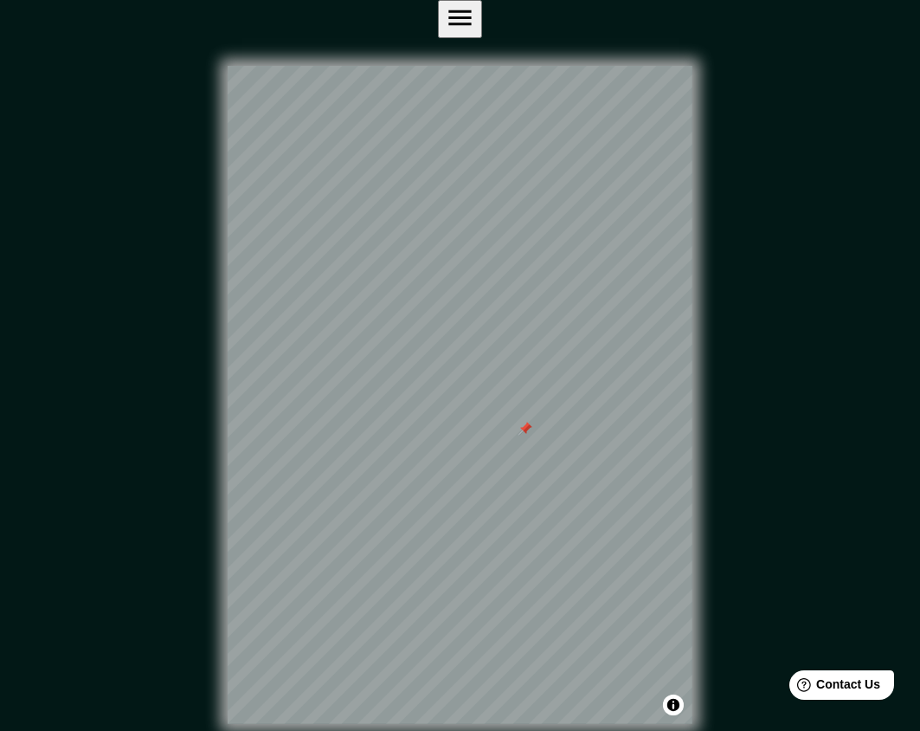
click at [482, 22] on button "button" at bounding box center [460, 19] width 44 height 38
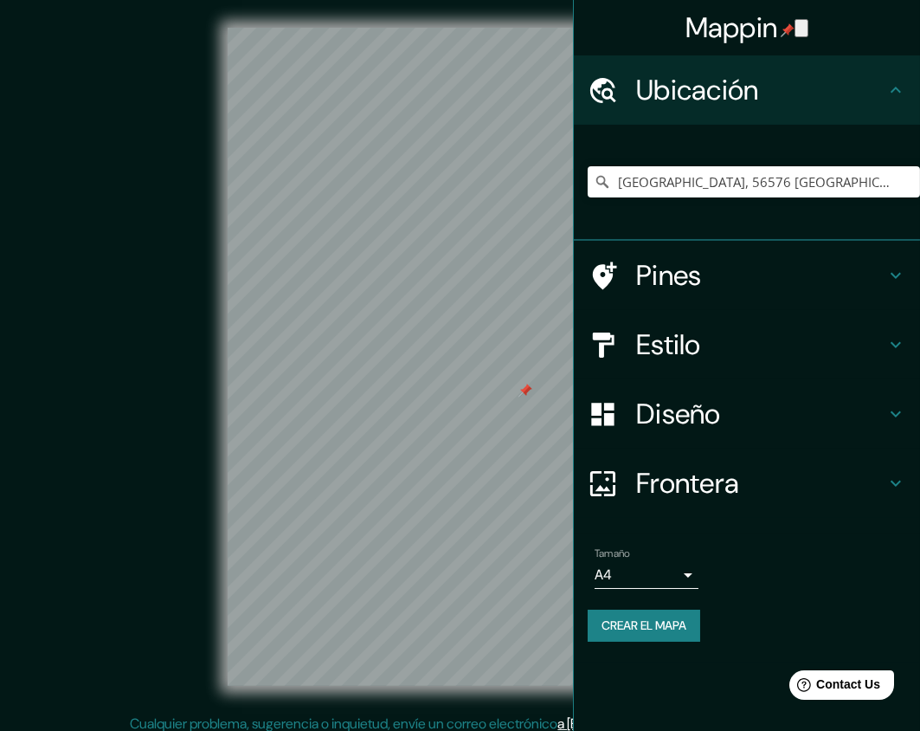
click at [760, 415] on h4 "Diseño" at bounding box center [760, 413] width 249 height 35
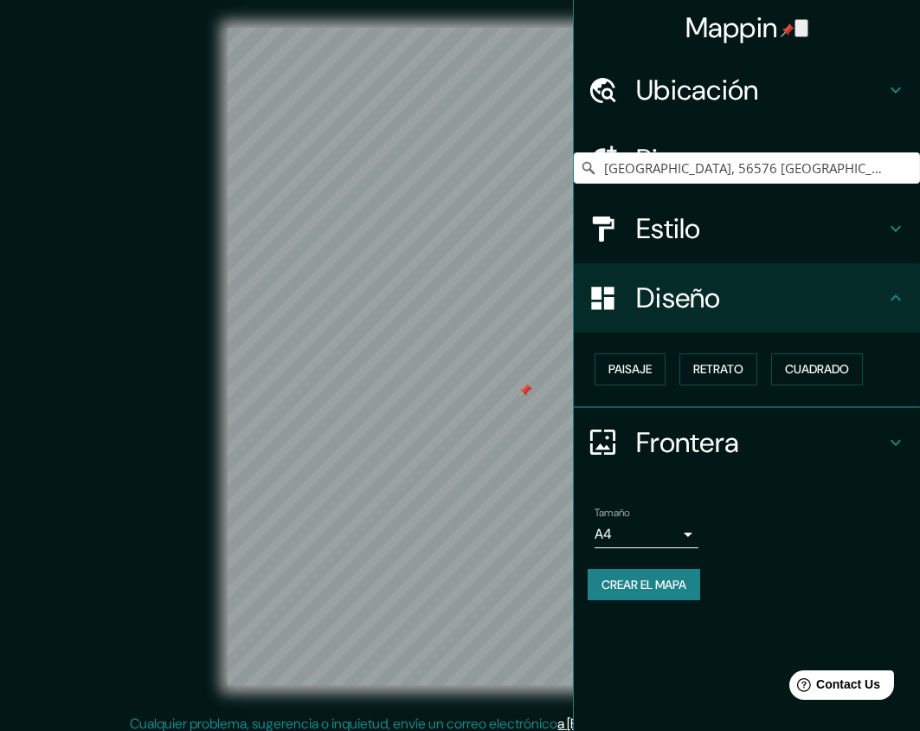
click at [670, 288] on h4 "Diseño" at bounding box center [760, 297] width 249 height 35
click at [762, 248] on div "Estilo" at bounding box center [747, 228] width 346 height 69
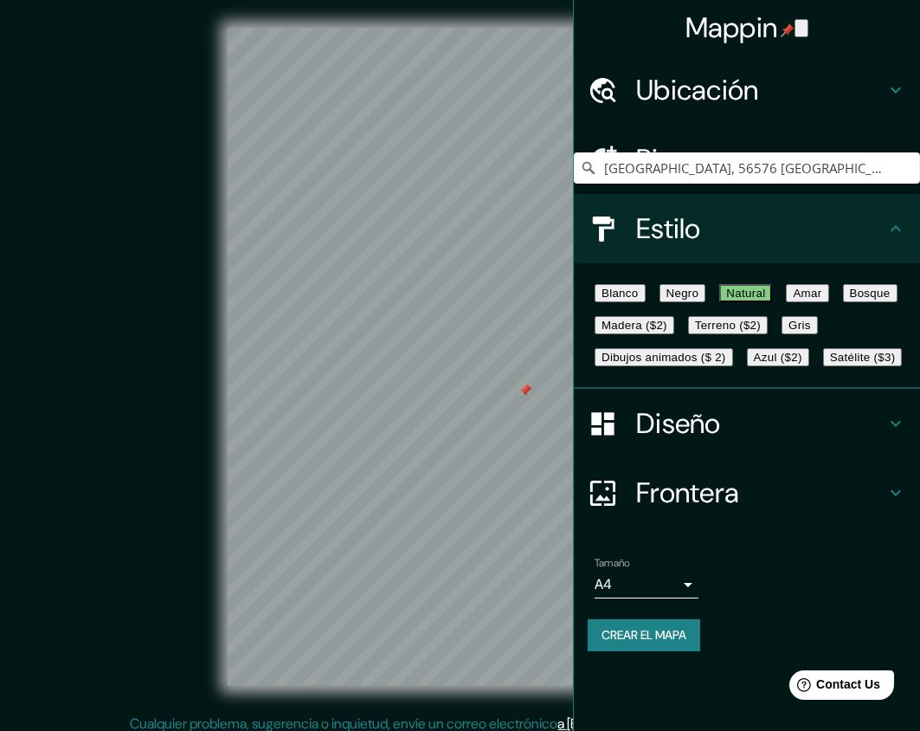
click at [699, 299] on font "Negro" at bounding box center [682, 292] width 33 height 13
click at [627, 293] on font "Blanco" at bounding box center [620, 292] width 37 height 13
click at [765, 299] on font "Natural" at bounding box center [745, 292] width 39 height 13
click at [850, 299] on font "Bosque" at bounding box center [870, 292] width 41 height 13
click at [740, 217] on h4 "Estilo" at bounding box center [760, 228] width 249 height 35
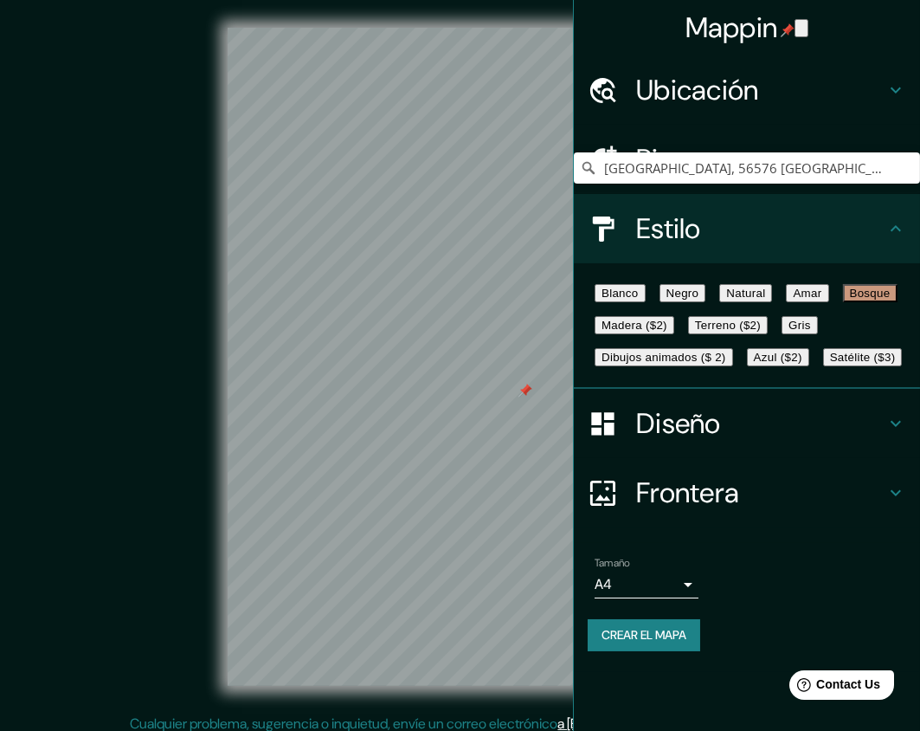
click at [802, 32] on icon "button" at bounding box center [802, 32] width 0 height 0
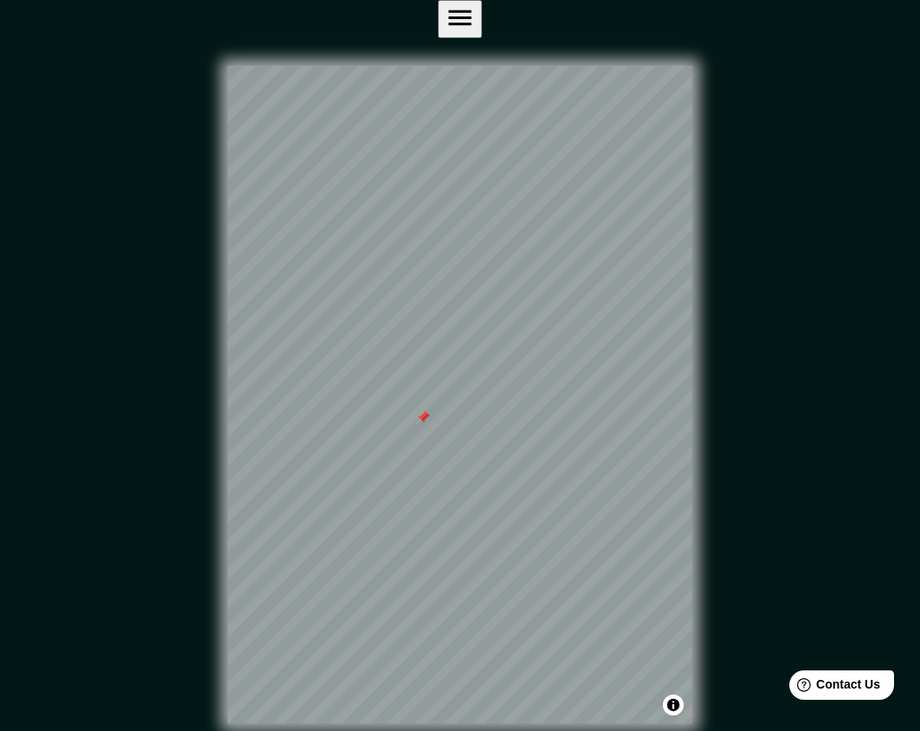
click at [475, 23] on icon "button" at bounding box center [460, 18] width 30 height 30
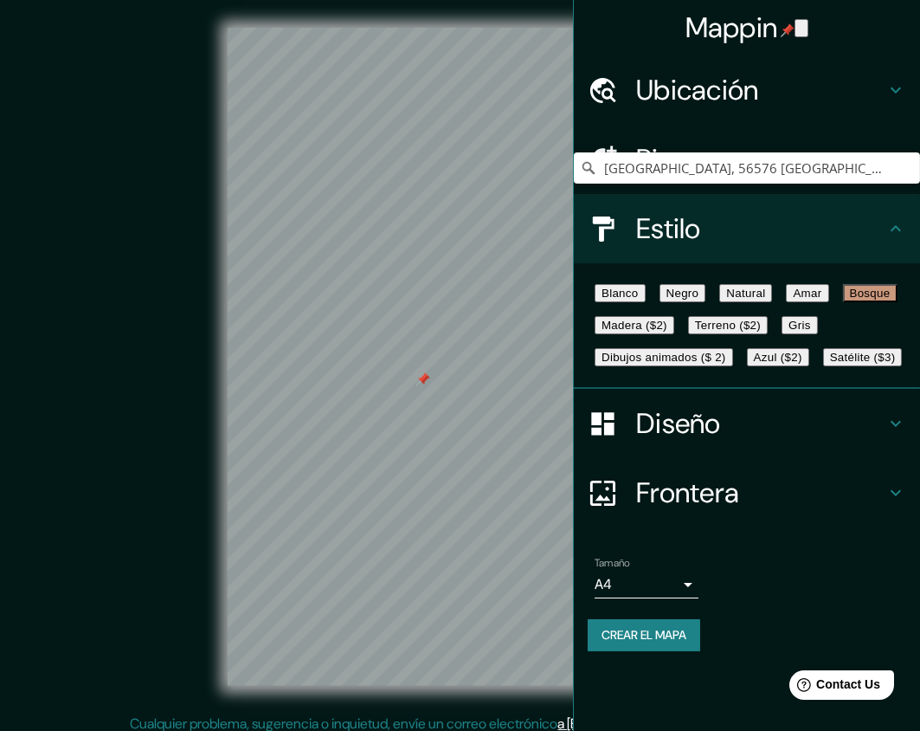
click at [815, 65] on div "Ubicación" at bounding box center [747, 89] width 346 height 69
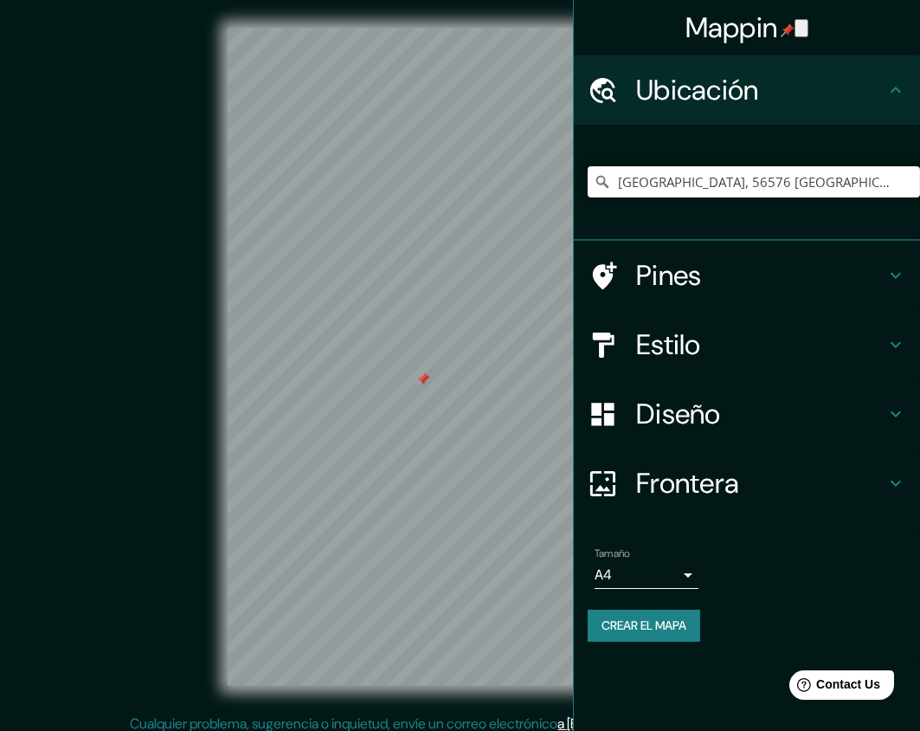
click at [798, 164] on div "[GEOGRAPHIC_DATA], 56576 [GEOGRAPHIC_DATA], [GEOGRAPHIC_DATA], [GEOGRAPHIC_DATA]" at bounding box center [754, 181] width 332 height 87
click at [781, 192] on input "[GEOGRAPHIC_DATA], 56576 [GEOGRAPHIC_DATA], [GEOGRAPHIC_DATA], [GEOGRAPHIC_DATA]" at bounding box center [754, 181] width 332 height 31
click at [753, 263] on h4 "Pines" at bounding box center [760, 275] width 249 height 35
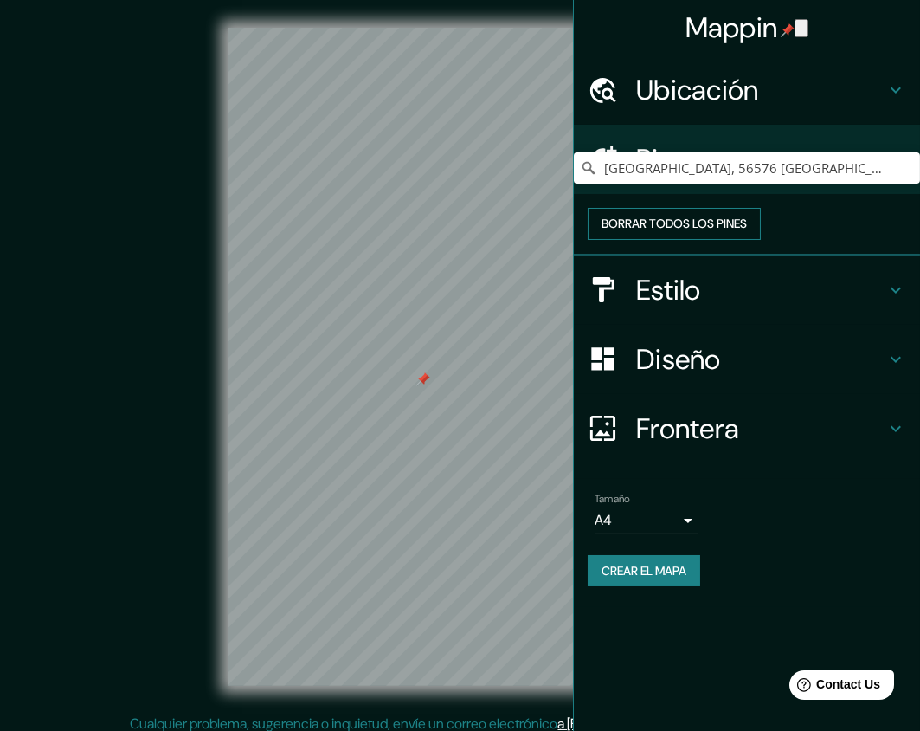
click at [761, 240] on button "Borrar todos los pines" at bounding box center [674, 224] width 173 height 32
click at [866, 100] on h4 "Ubicación" at bounding box center [760, 90] width 249 height 35
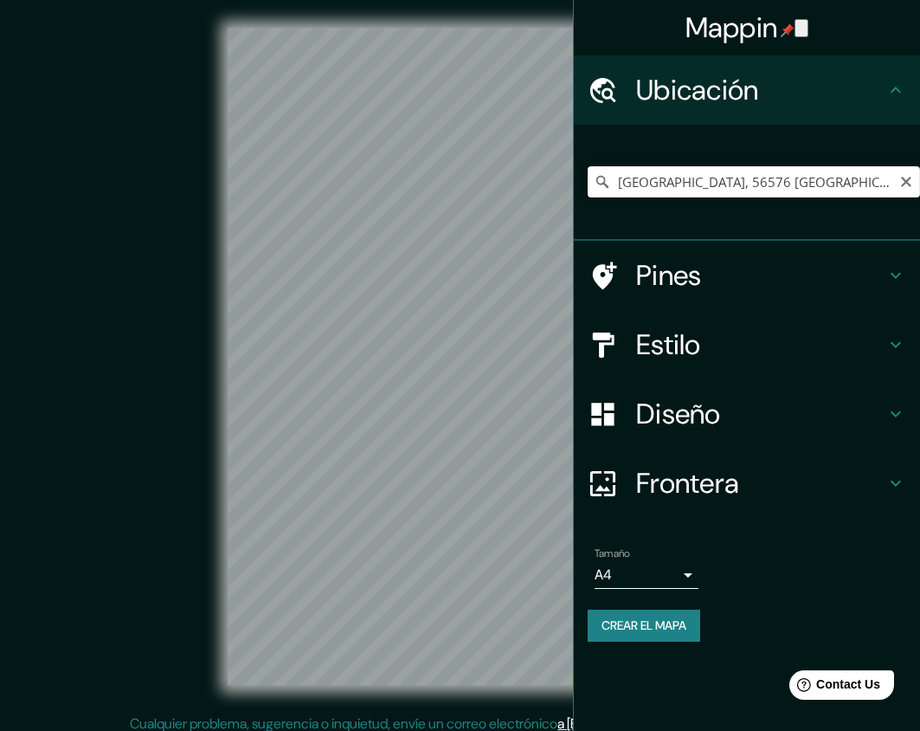
click at [762, 178] on input "[GEOGRAPHIC_DATA], 56576 [GEOGRAPHIC_DATA], [GEOGRAPHIC_DATA], [GEOGRAPHIC_DATA]" at bounding box center [754, 181] width 332 height 31
drag, startPoint x: 818, startPoint y: 182, endPoint x: 936, endPoint y: 187, distance: 117.8
click at [920, 187] on html "Mappin Ubicación [STREET_ADDRESS] Pines Estilo Diseño Frontera Elige un borde. …" at bounding box center [460, 365] width 920 height 731
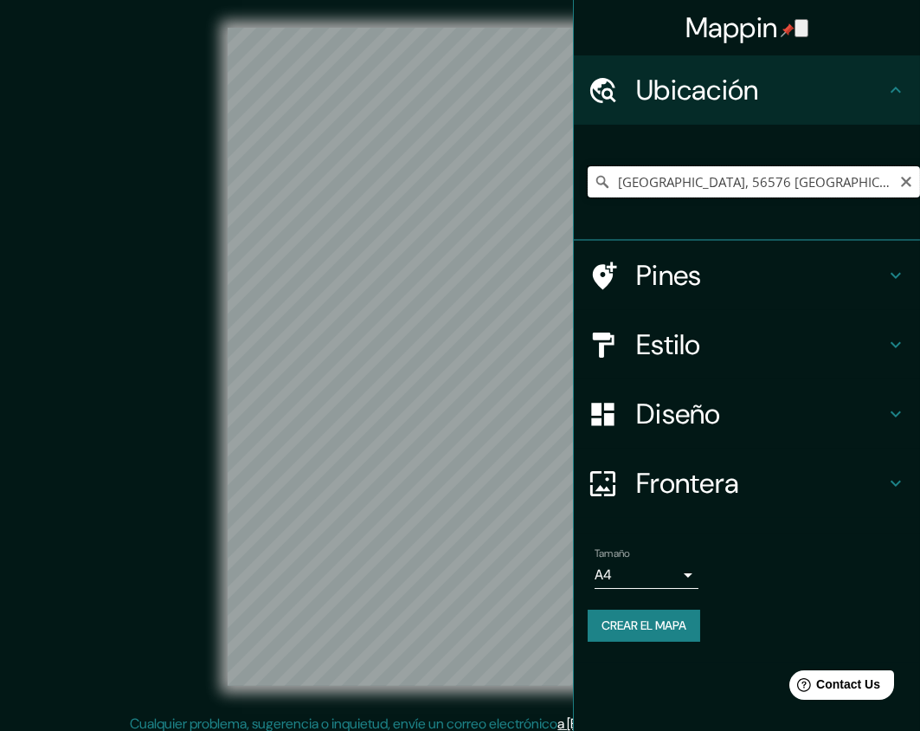
click at [668, 183] on input "[GEOGRAPHIC_DATA], 56576 [GEOGRAPHIC_DATA]" at bounding box center [754, 181] width 332 height 31
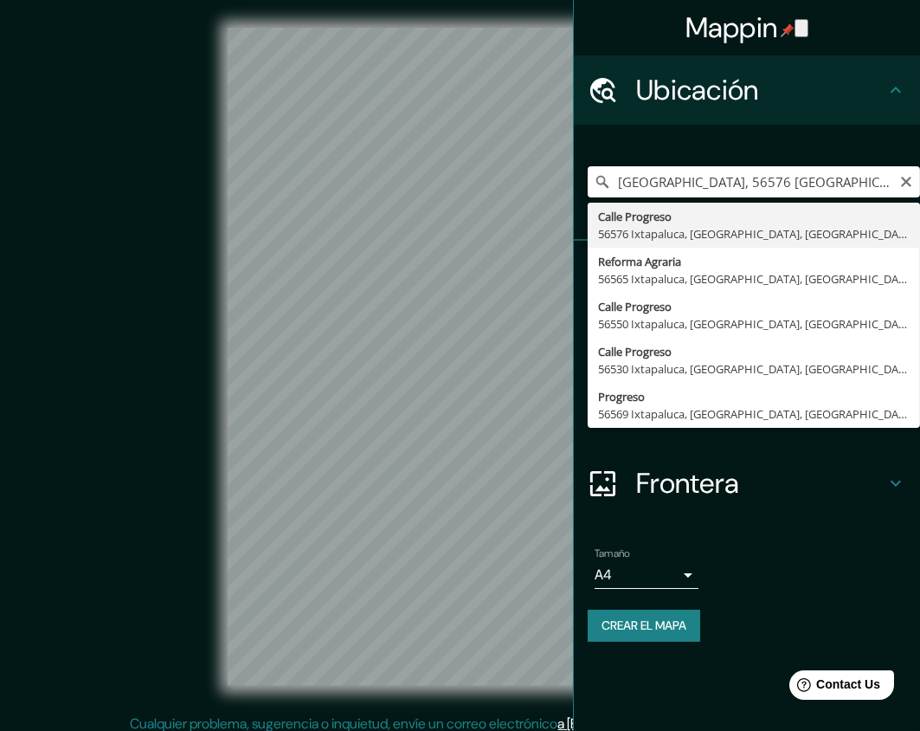
click at [668, 183] on input "[GEOGRAPHIC_DATA], 56576 [GEOGRAPHIC_DATA]" at bounding box center [754, 181] width 332 height 31
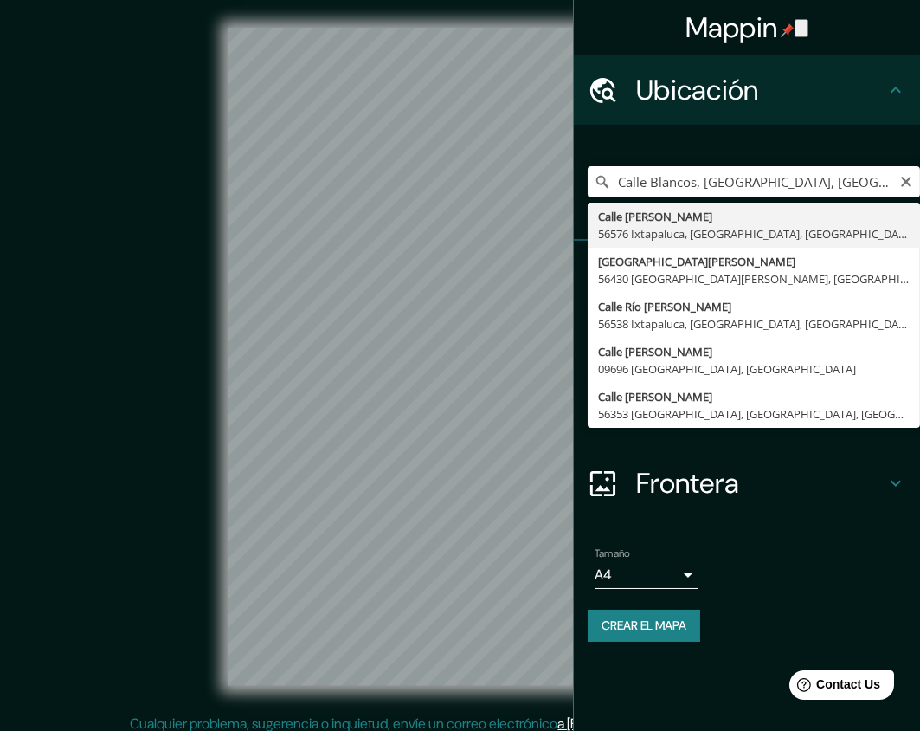
type input "[GEOGRAPHIC_DATA][PERSON_NAME], 56576 [GEOGRAPHIC_DATA], [GEOGRAPHIC_DATA], [GE…"
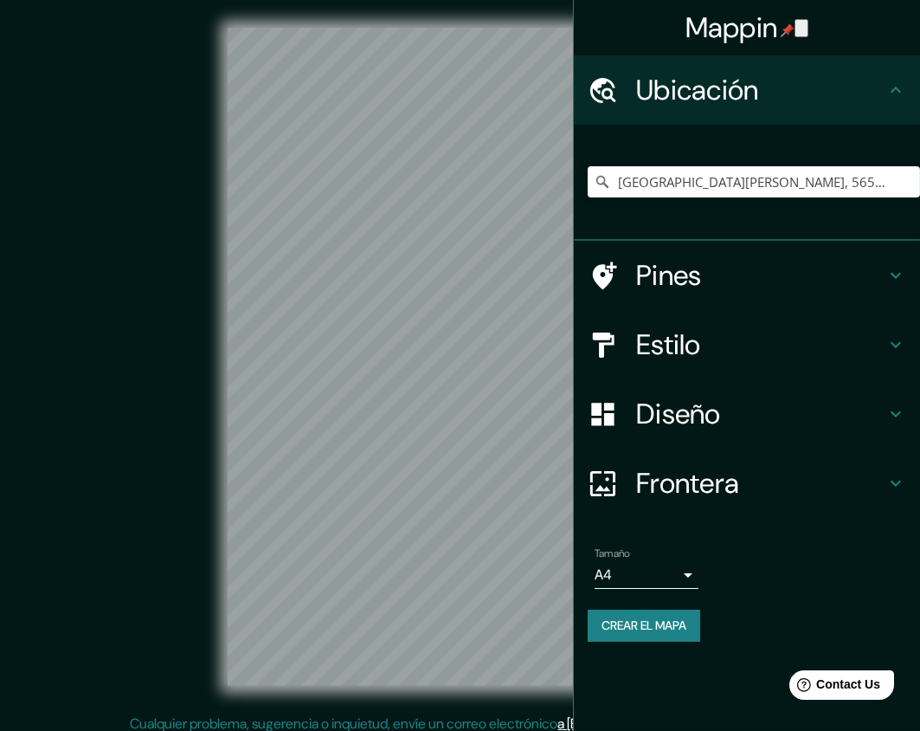
click at [762, 428] on h4 "Diseño" at bounding box center [760, 413] width 249 height 35
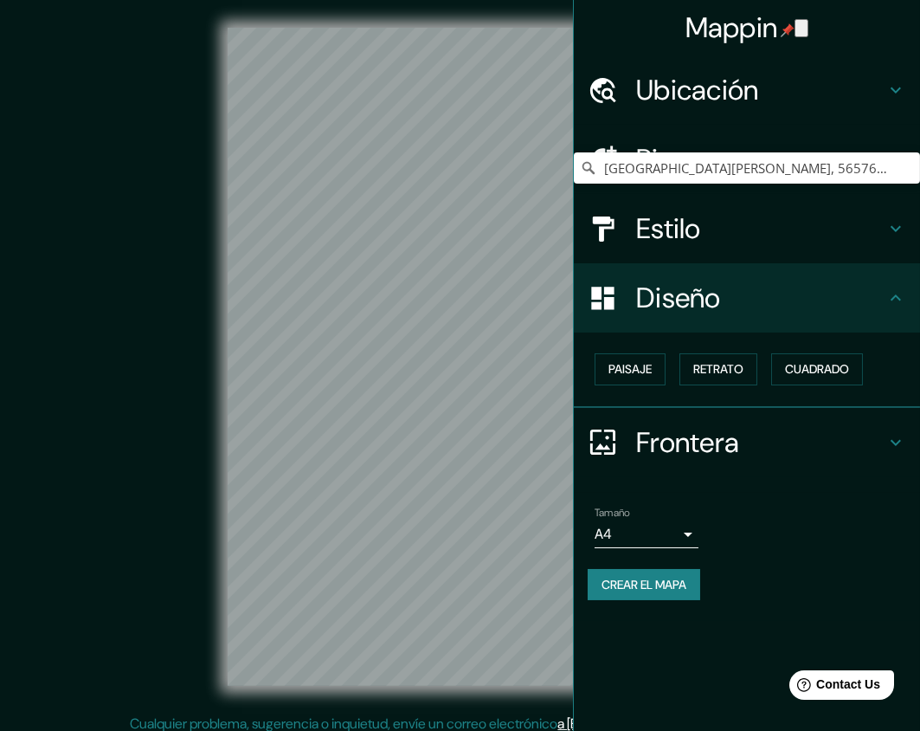
click at [780, 301] on h4 "Diseño" at bounding box center [760, 297] width 249 height 35
click at [838, 252] on div "Estilo" at bounding box center [747, 228] width 346 height 69
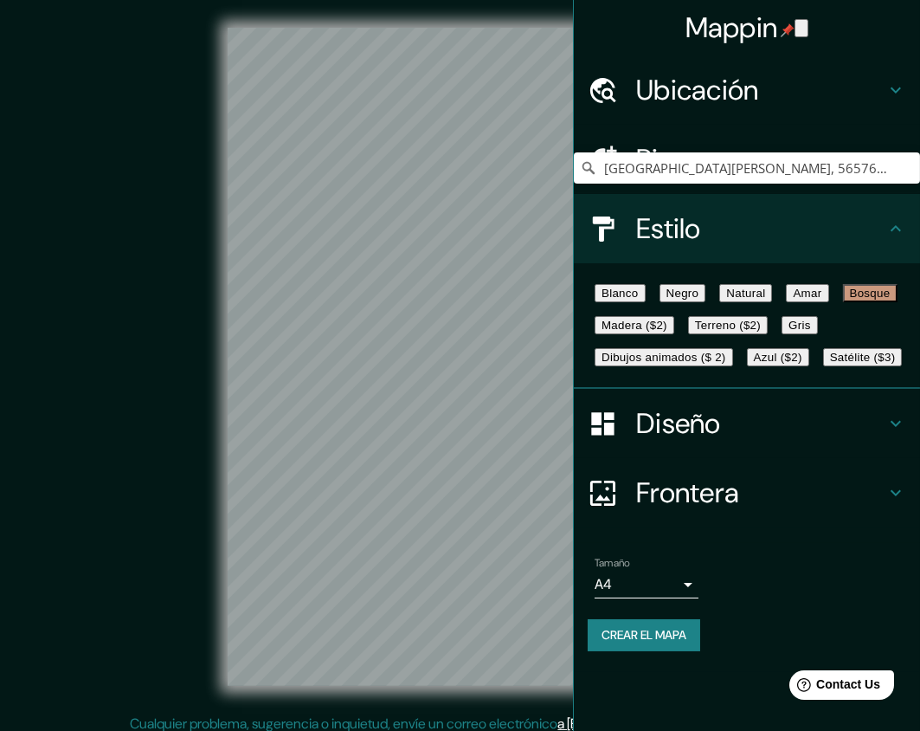
click at [793, 299] on font "Amar" at bounding box center [807, 292] width 29 height 13
click at [667, 332] on font "Madera ($2)" at bounding box center [635, 325] width 66 height 13
click at [772, 302] on button "Natural" at bounding box center [745, 293] width 53 height 18
click at [695, 299] on font "Negro" at bounding box center [682, 292] width 33 height 13
click at [627, 299] on font "Blanco" at bounding box center [620, 292] width 37 height 13
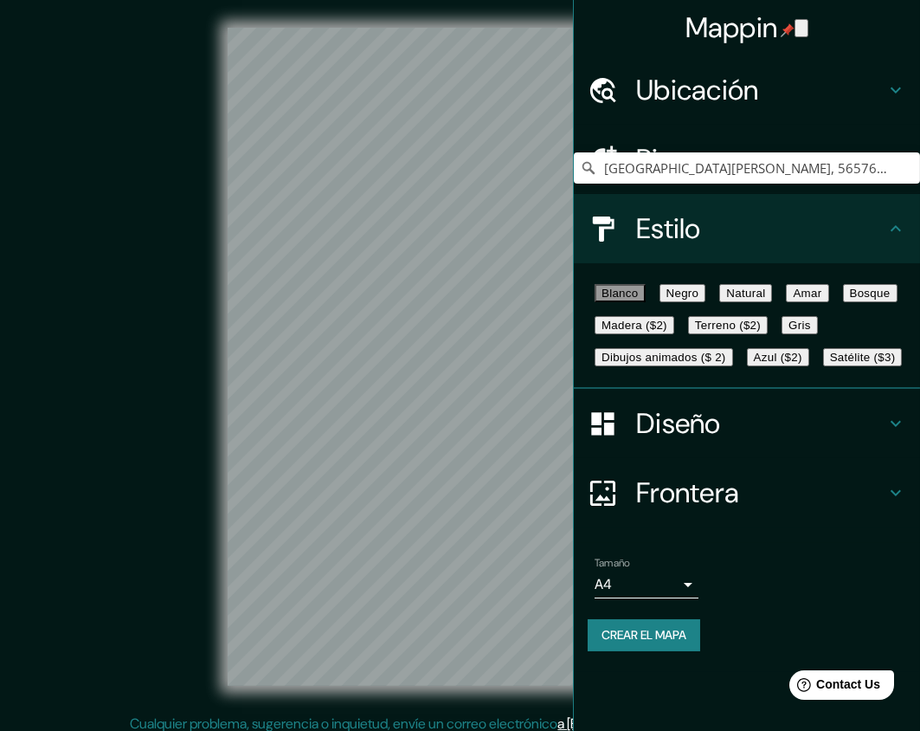
click at [850, 299] on font "Bosque" at bounding box center [870, 292] width 41 height 13
click at [789, 332] on font "Gris" at bounding box center [800, 325] width 23 height 13
